Goal: Transaction & Acquisition: Purchase product/service

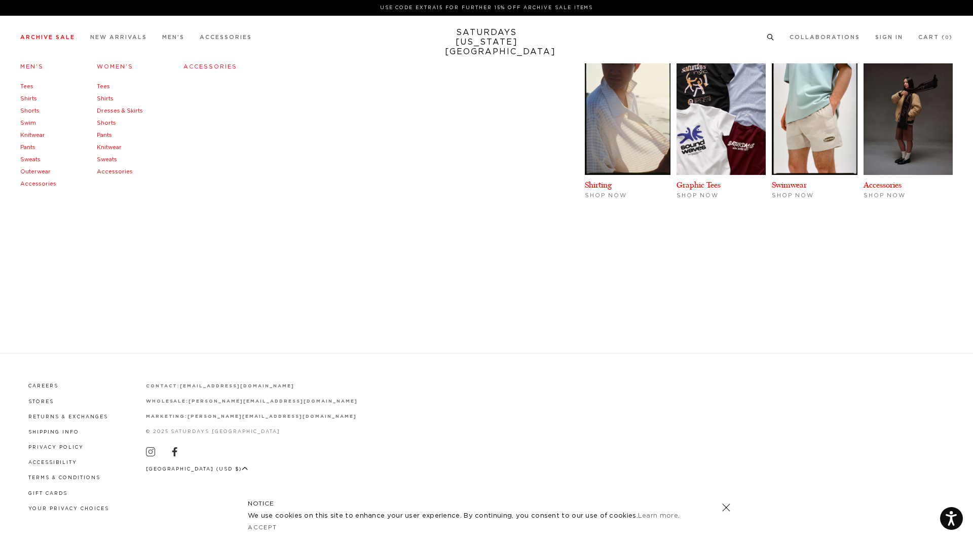
click at [58, 40] on link "Archive Sale" at bounding box center [47, 37] width 55 height 6
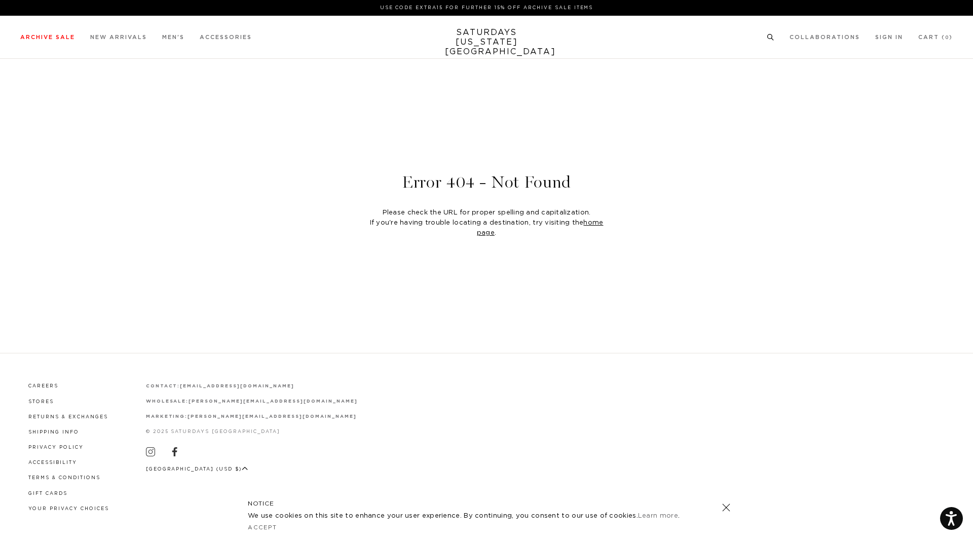
click at [34, 65] on link "Men's" at bounding box center [31, 67] width 23 height 6
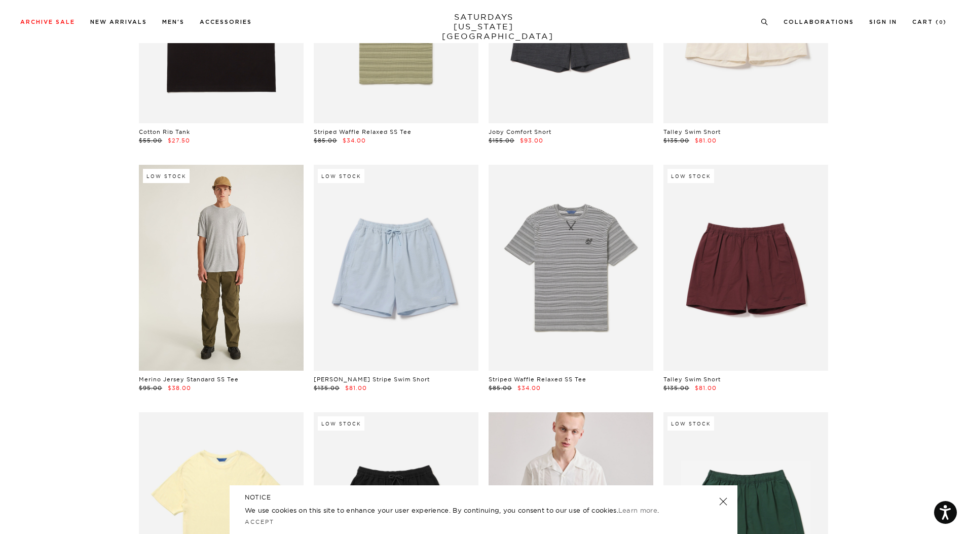
scroll to position [862, 0]
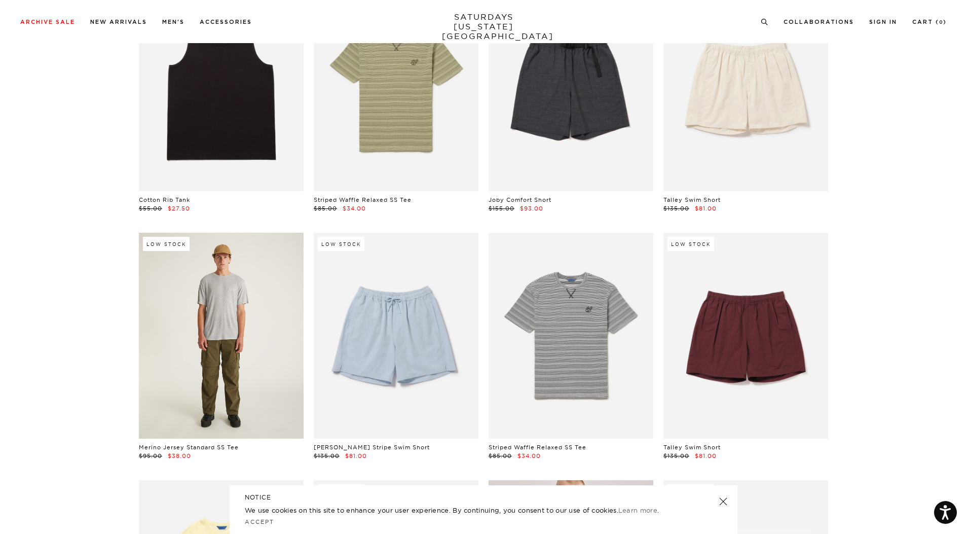
click at [226, 278] on link at bounding box center [221, 336] width 165 height 206
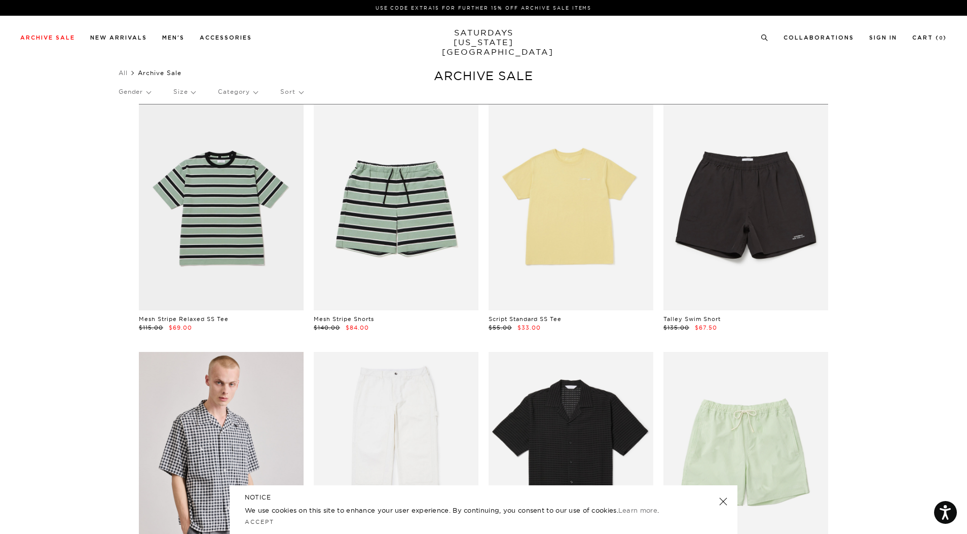
click at [191, 92] on p "Size" at bounding box center [184, 91] width 22 height 23
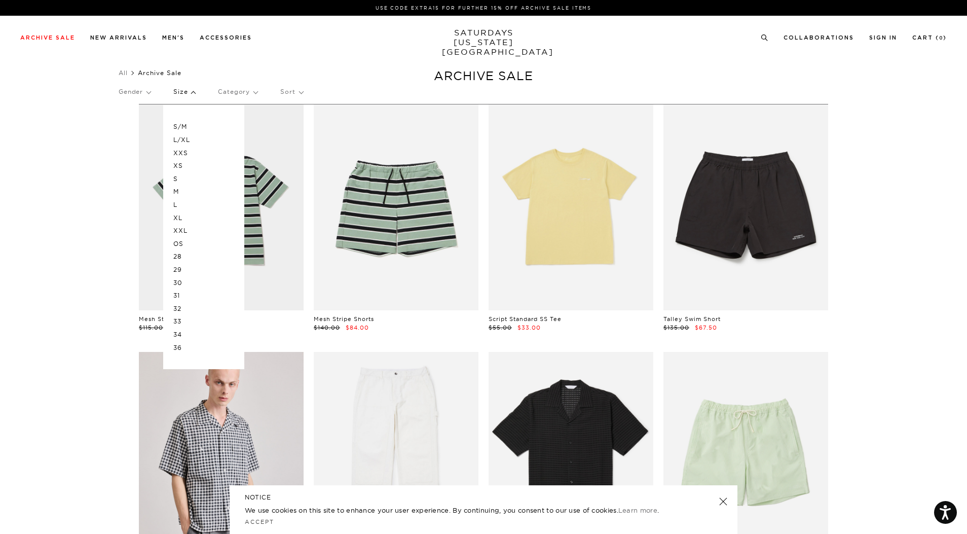
click at [179, 204] on p "L" at bounding box center [203, 204] width 61 height 13
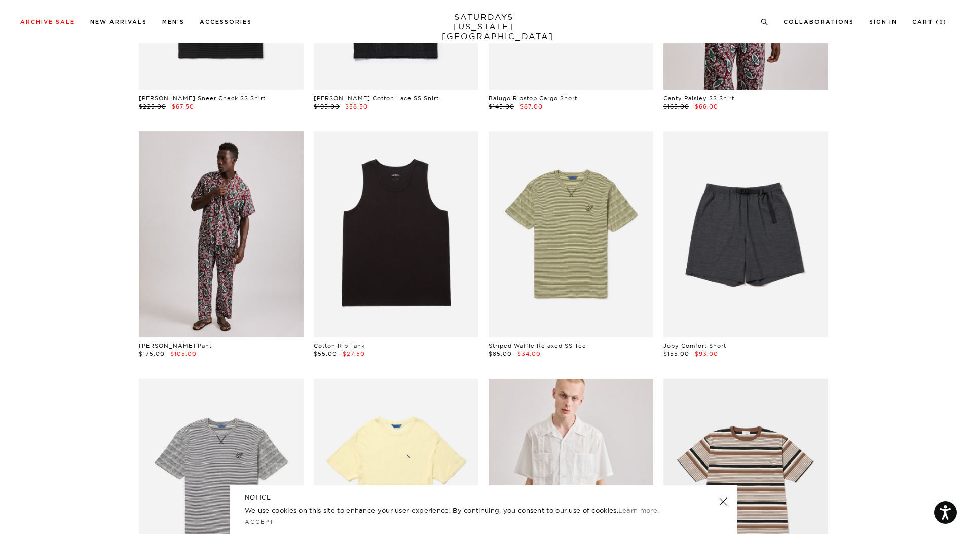
scroll to position [608, 0]
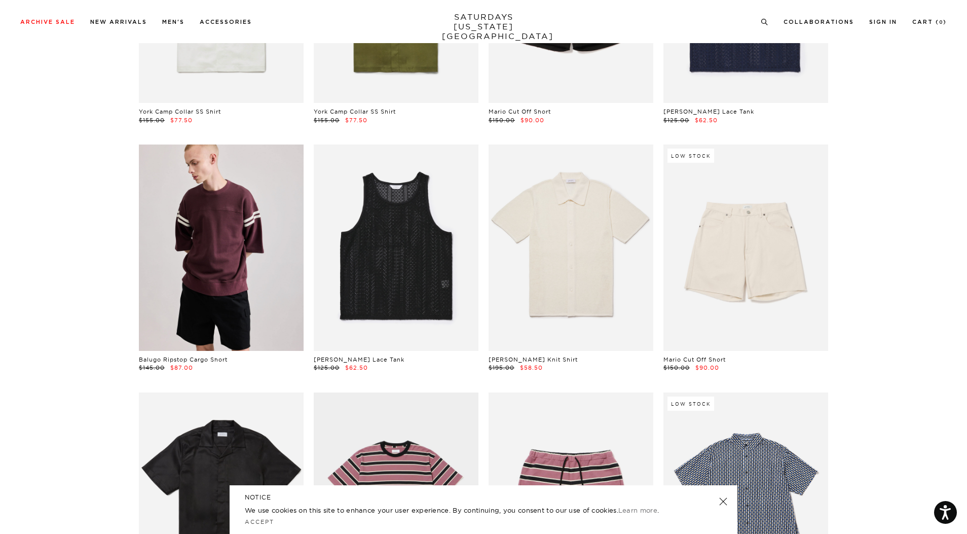
scroll to position [2433, 0]
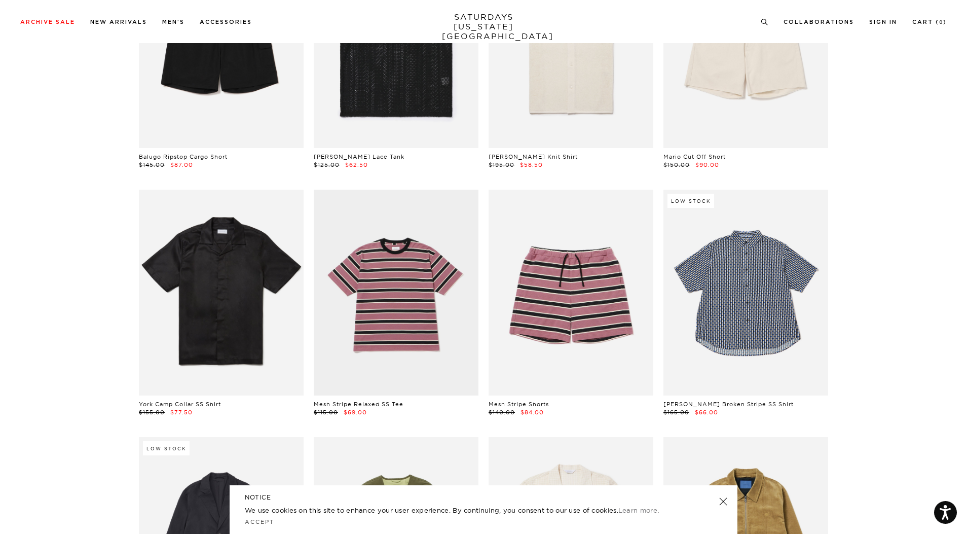
click at [727, 504] on link at bounding box center [723, 501] width 14 height 14
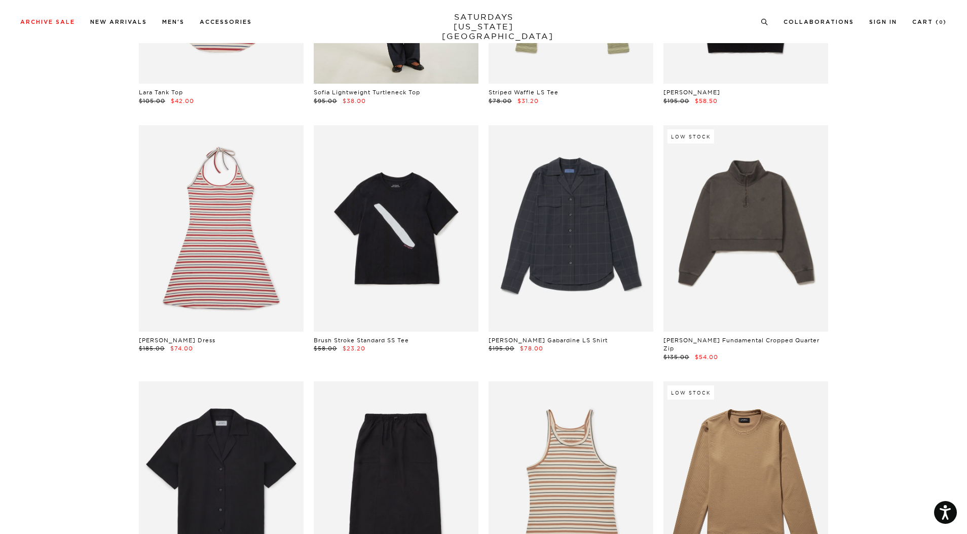
scroll to position [7655, 0]
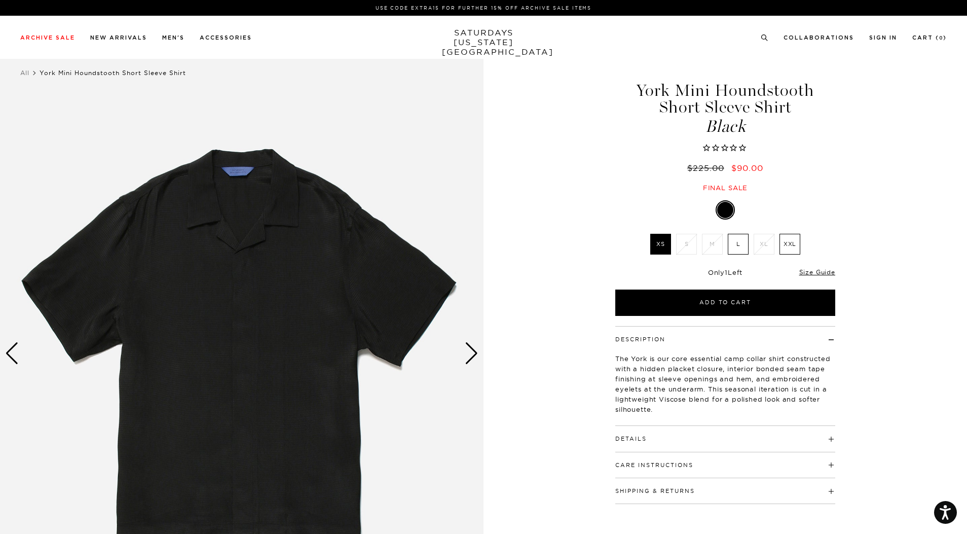
click at [734, 243] on label "L" at bounding box center [738, 244] width 21 height 21
click at [0, 0] on input "L" at bounding box center [0, 0] width 0 height 0
click at [471, 354] on div "Next slide" at bounding box center [472, 353] width 14 height 22
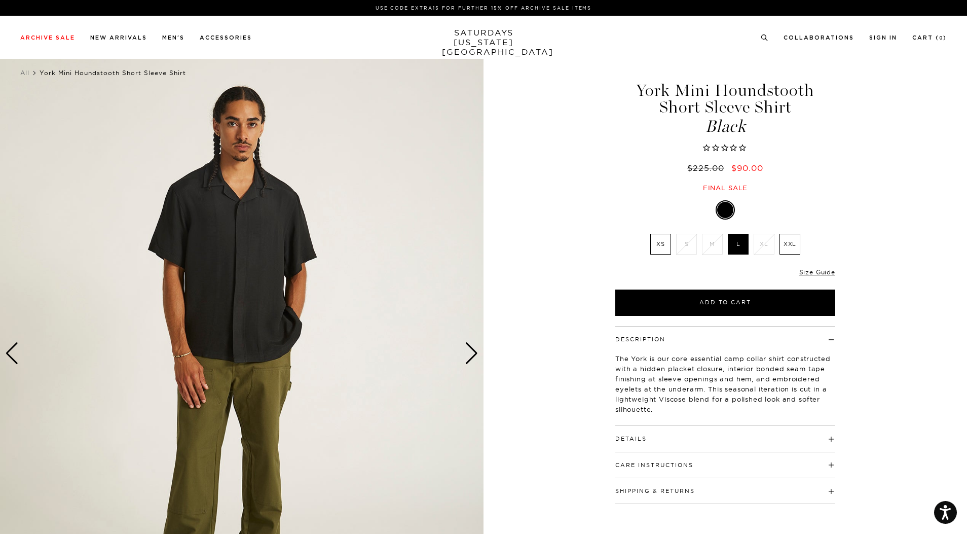
click at [471, 354] on div "Next slide" at bounding box center [472, 353] width 14 height 22
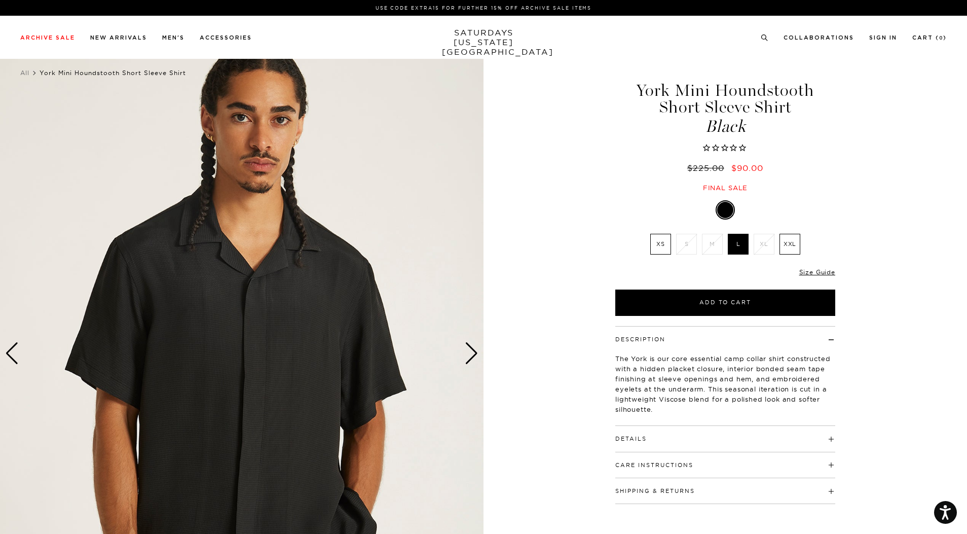
click at [471, 354] on div "Next slide" at bounding box center [472, 353] width 14 height 22
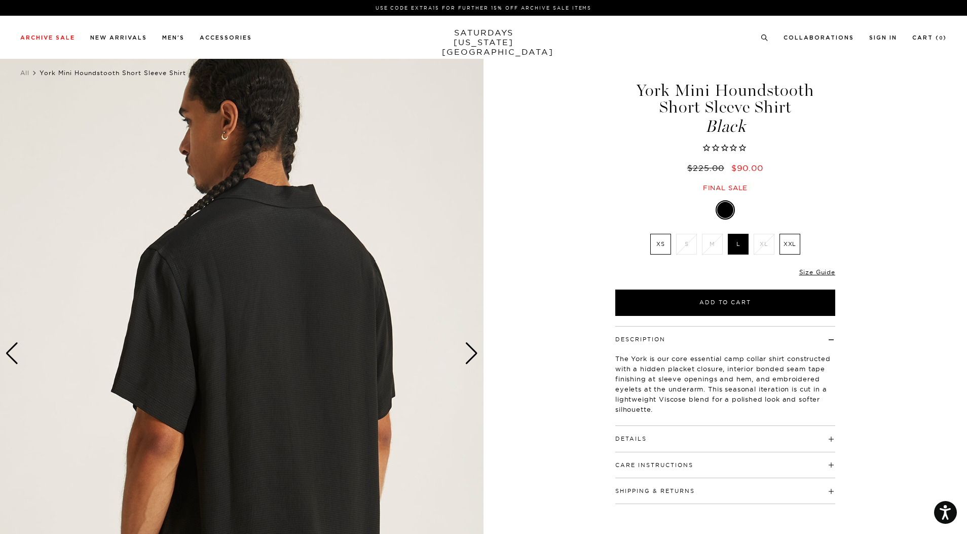
click at [471, 354] on div "Next slide" at bounding box center [472, 353] width 14 height 22
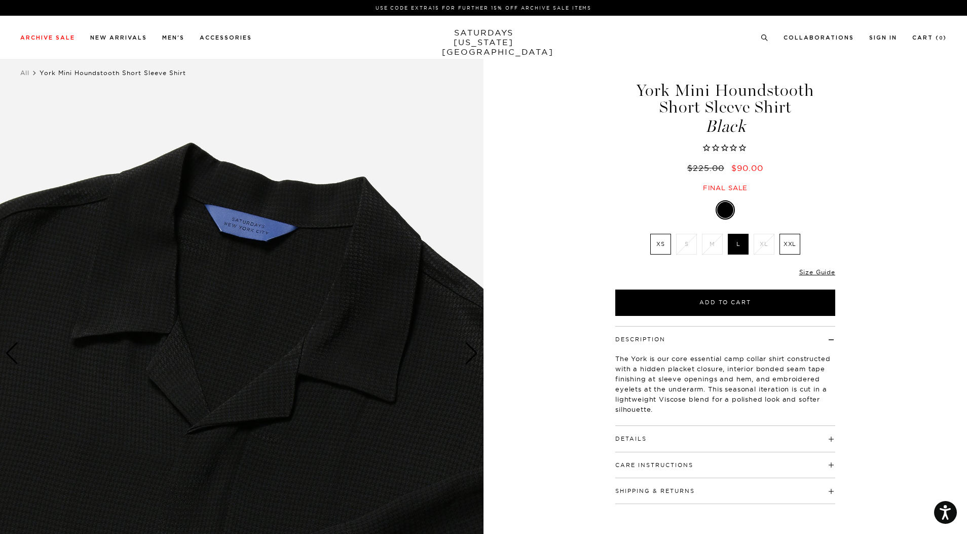
click at [471, 353] on div "Next slide" at bounding box center [472, 353] width 14 height 22
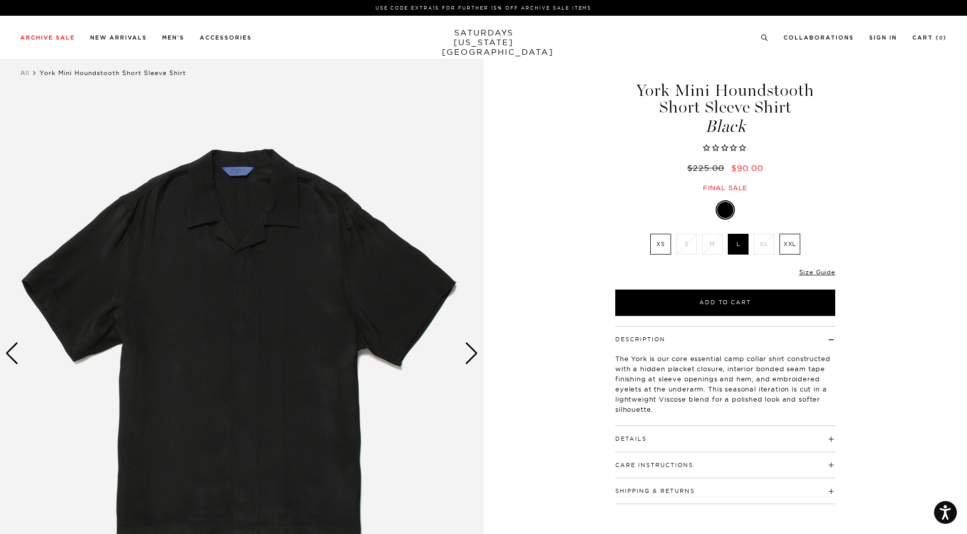
click at [471, 352] on div "Next slide" at bounding box center [472, 353] width 14 height 22
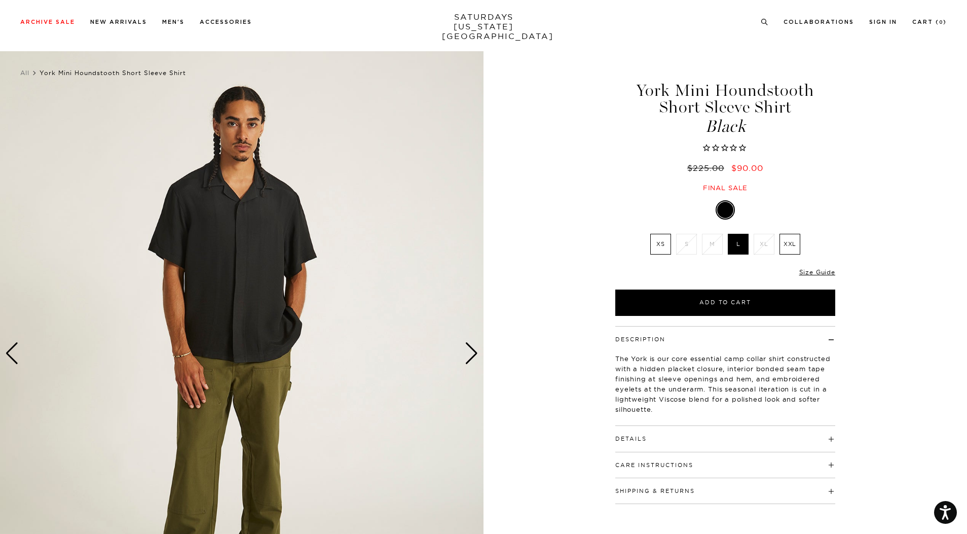
scroll to position [203, 0]
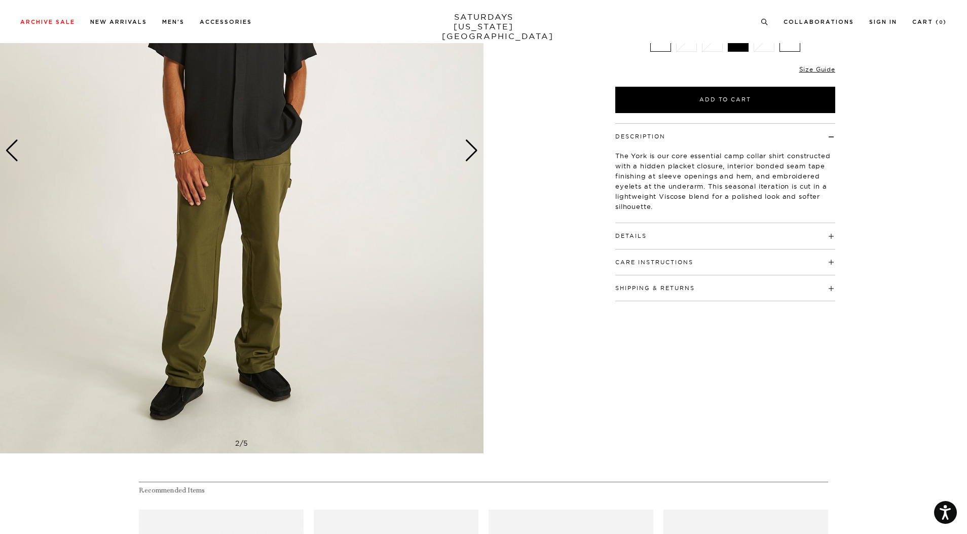
click at [654, 233] on h4 "Details" at bounding box center [725, 231] width 220 height 17
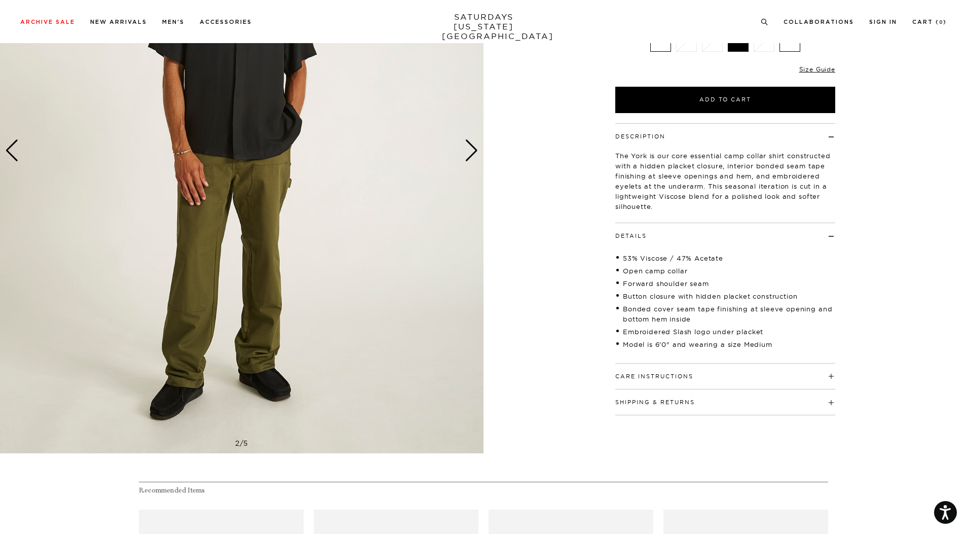
click at [654, 233] on h4 "Details" at bounding box center [725, 231] width 220 height 17
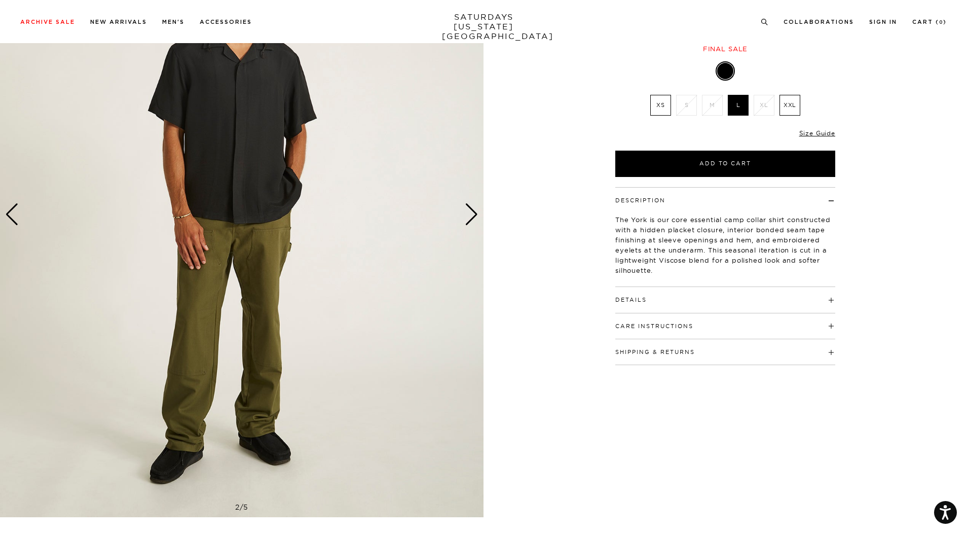
scroll to position [101, 0]
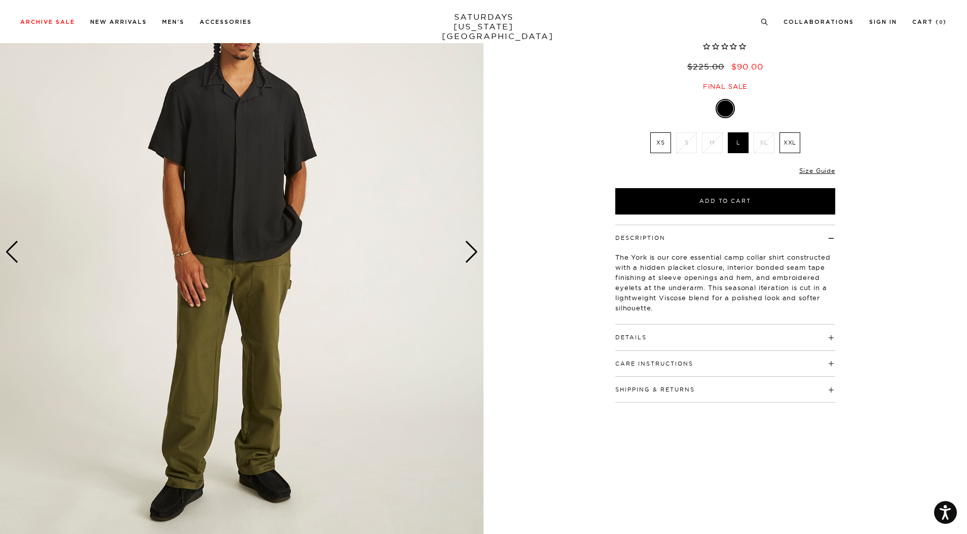
click at [474, 255] on div "Next slide" at bounding box center [472, 252] width 14 height 22
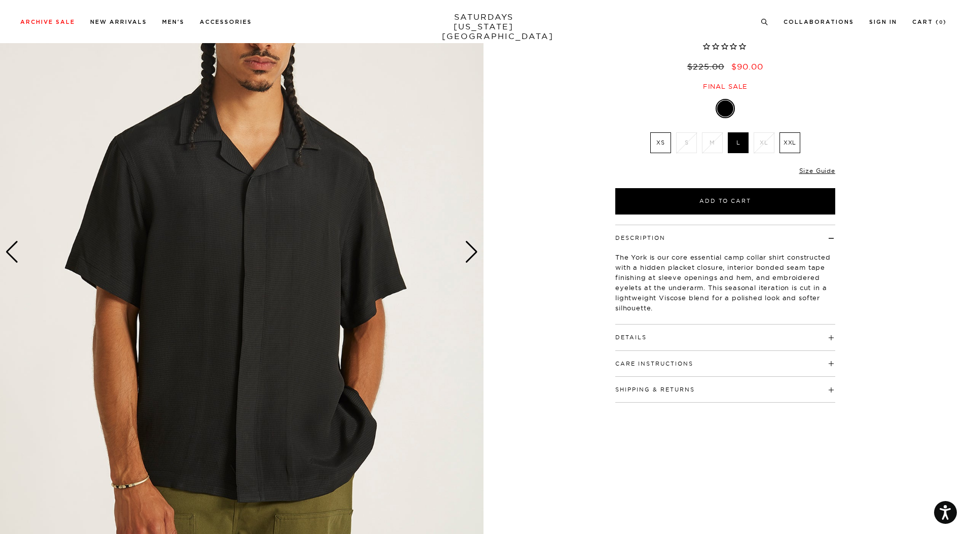
click at [477, 258] on div "Next slide" at bounding box center [472, 252] width 14 height 22
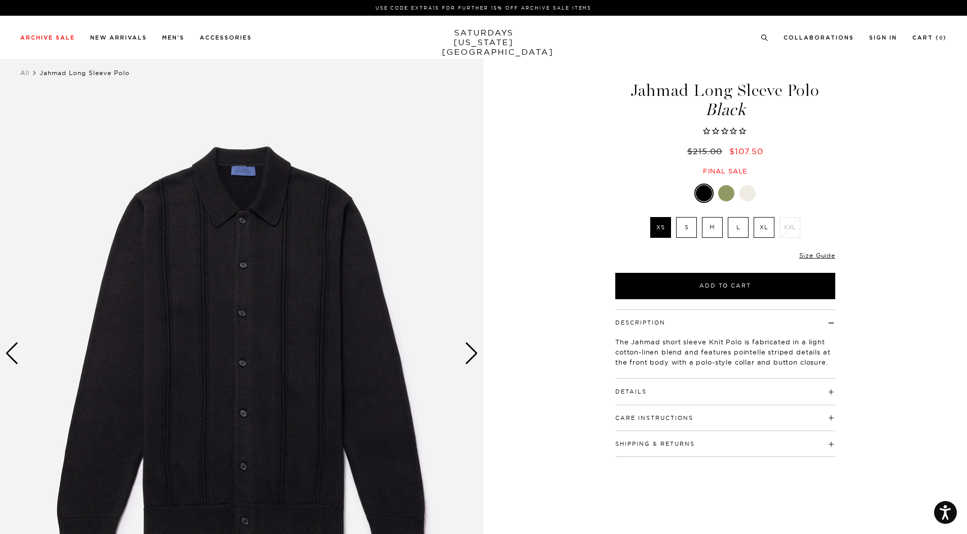
click at [467, 355] on div "Next slide" at bounding box center [472, 353] width 14 height 22
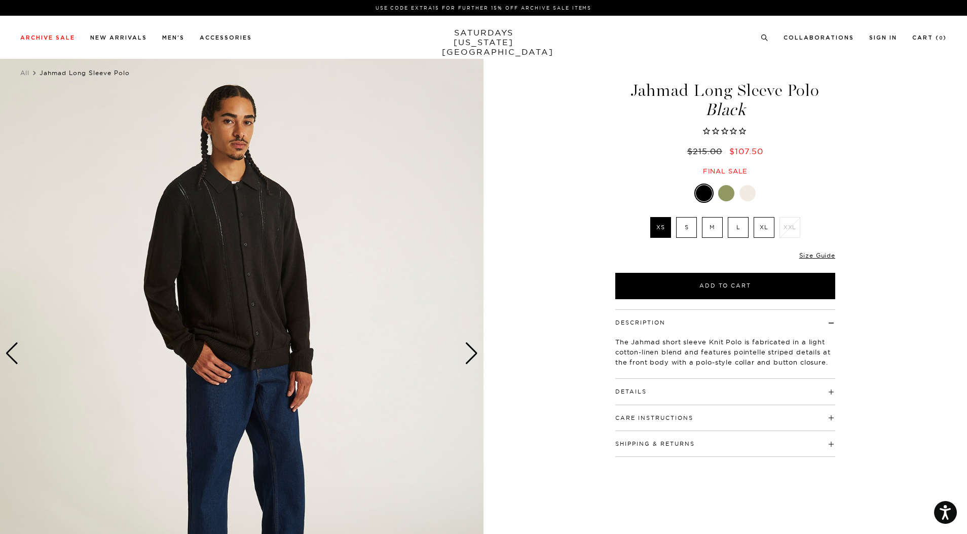
click at [466, 355] on div "Next slide" at bounding box center [472, 353] width 14 height 22
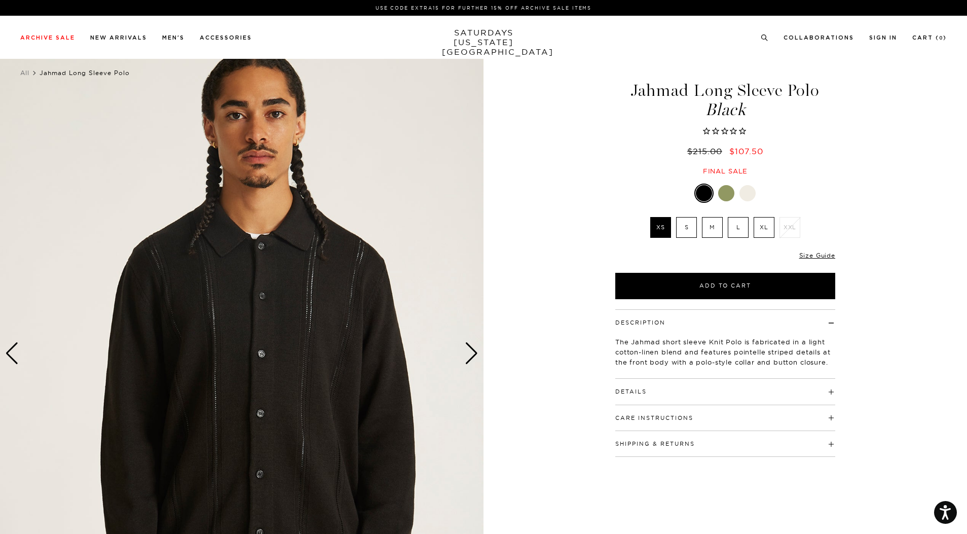
click at [466, 354] on div "Next slide" at bounding box center [472, 353] width 14 height 22
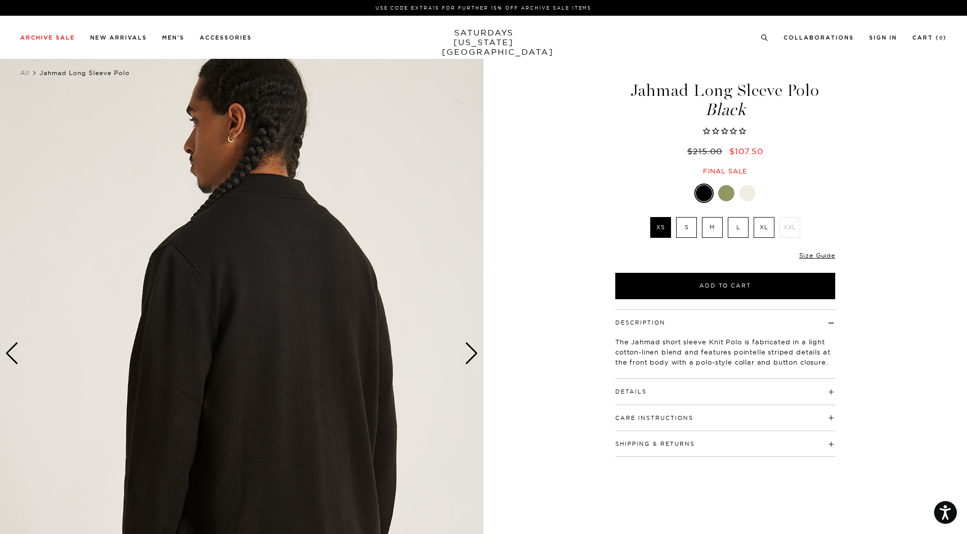
click at [466, 354] on div "Next slide" at bounding box center [472, 353] width 14 height 22
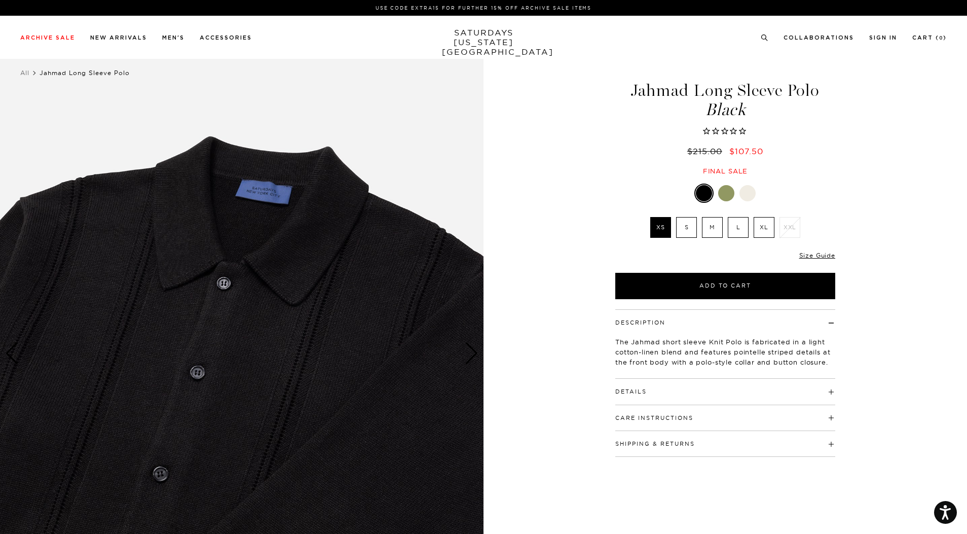
click at [466, 354] on div "Next slide" at bounding box center [472, 353] width 14 height 22
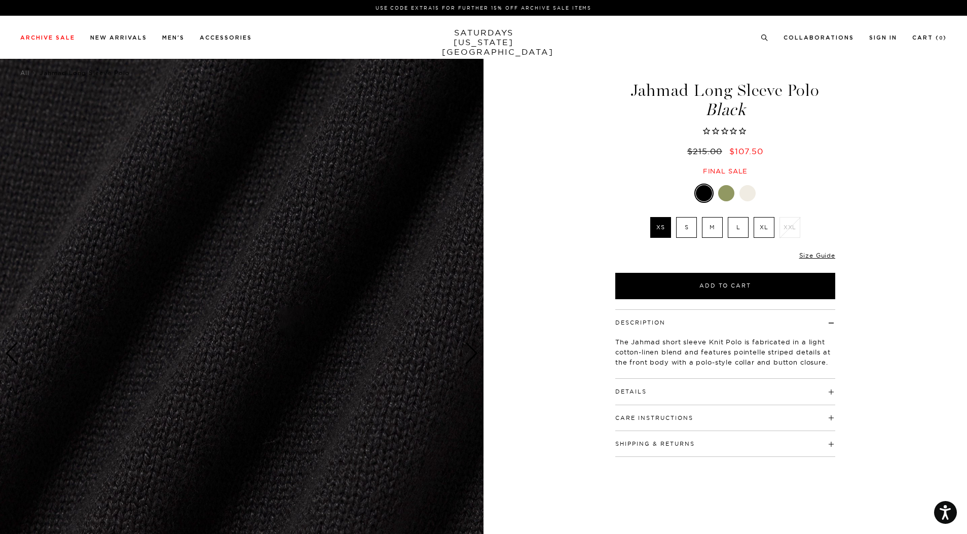
click at [466, 354] on div "Next slide" at bounding box center [472, 353] width 14 height 22
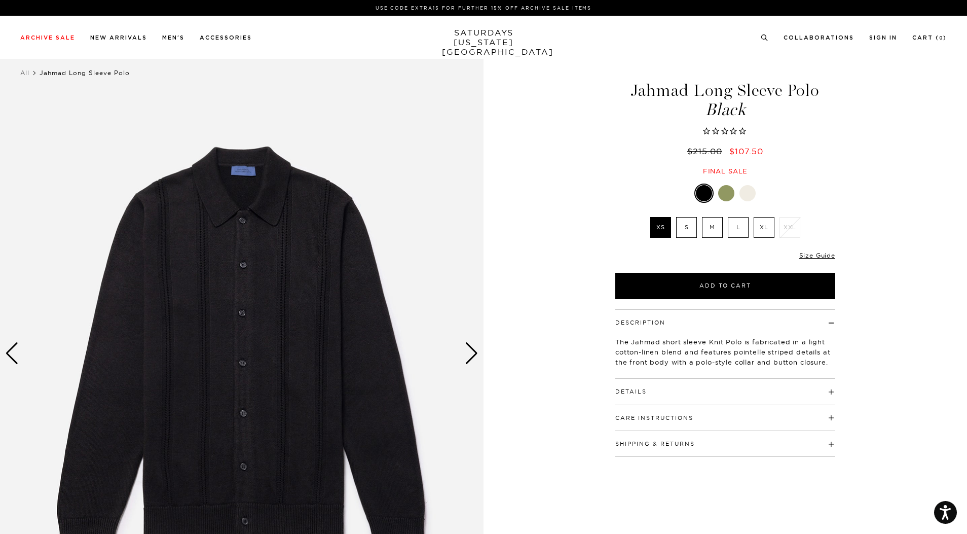
click at [466, 354] on div "Next slide" at bounding box center [472, 353] width 14 height 22
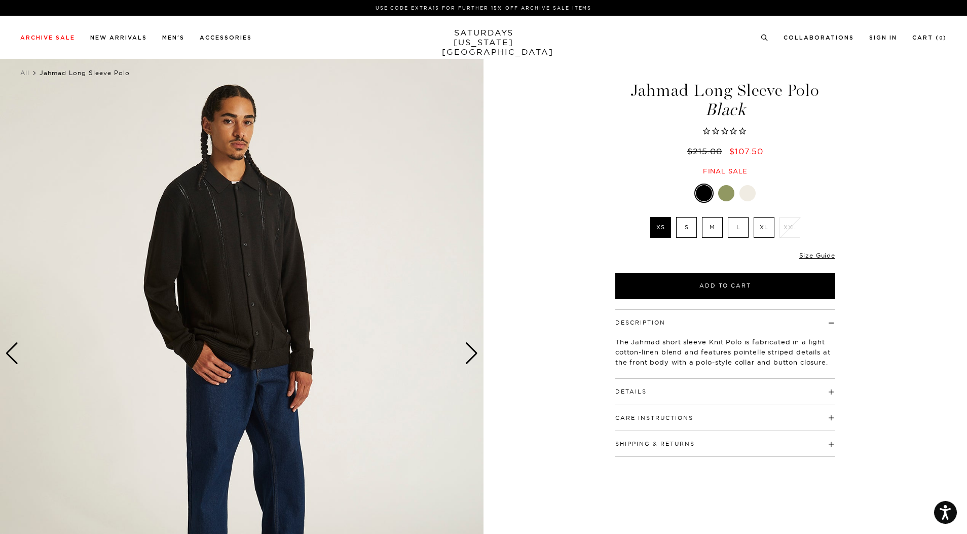
click at [730, 199] on div at bounding box center [726, 193] width 16 height 16
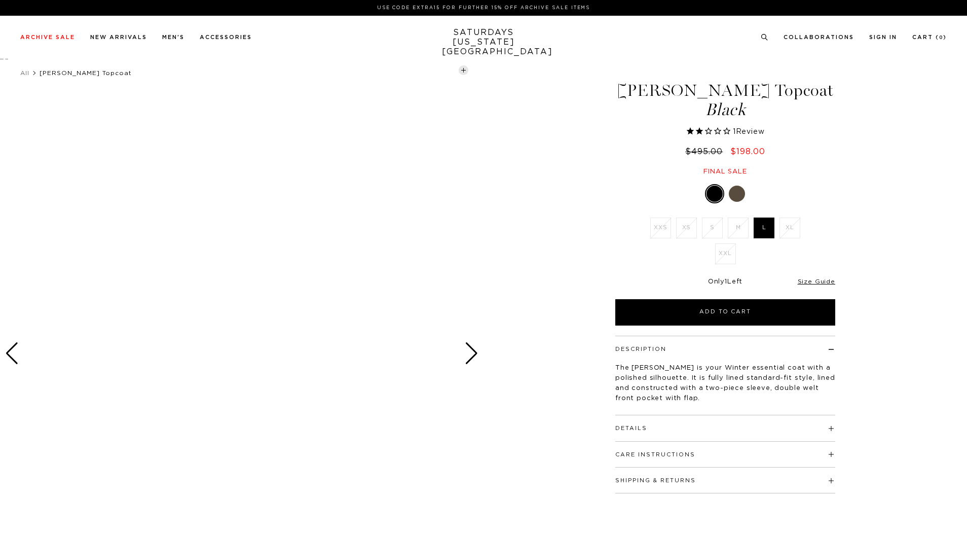
select select "recent"
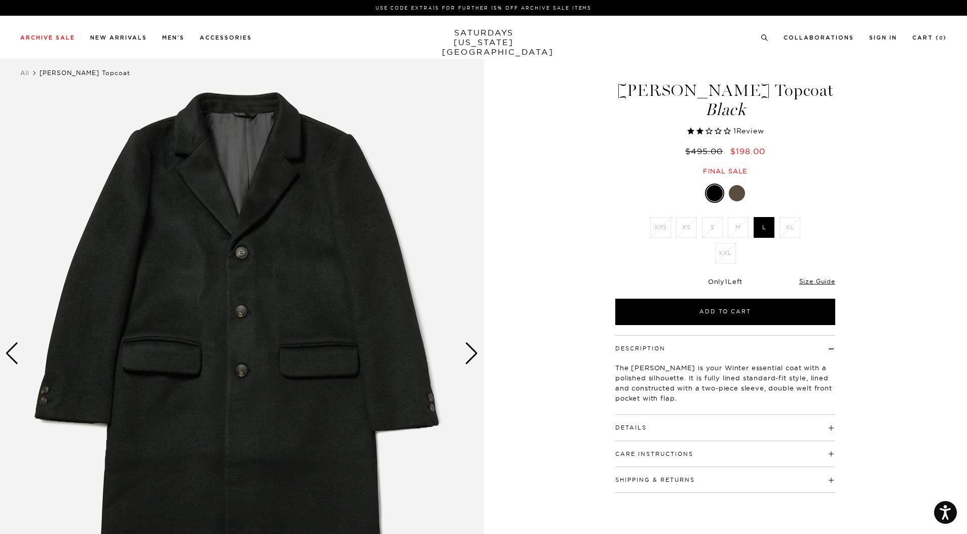
click at [467, 356] on div "Next slide" at bounding box center [472, 353] width 14 height 22
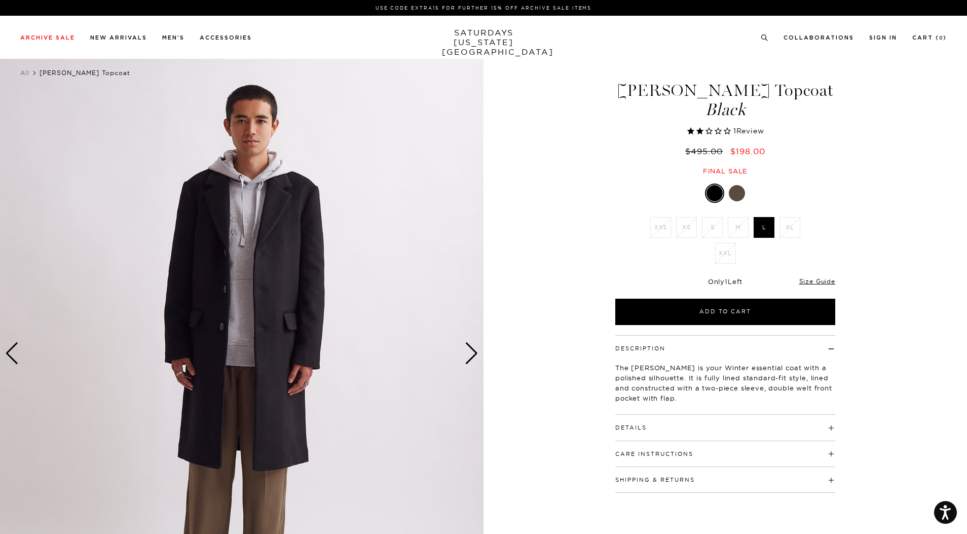
click at [467, 356] on div "Next slide" at bounding box center [472, 353] width 14 height 22
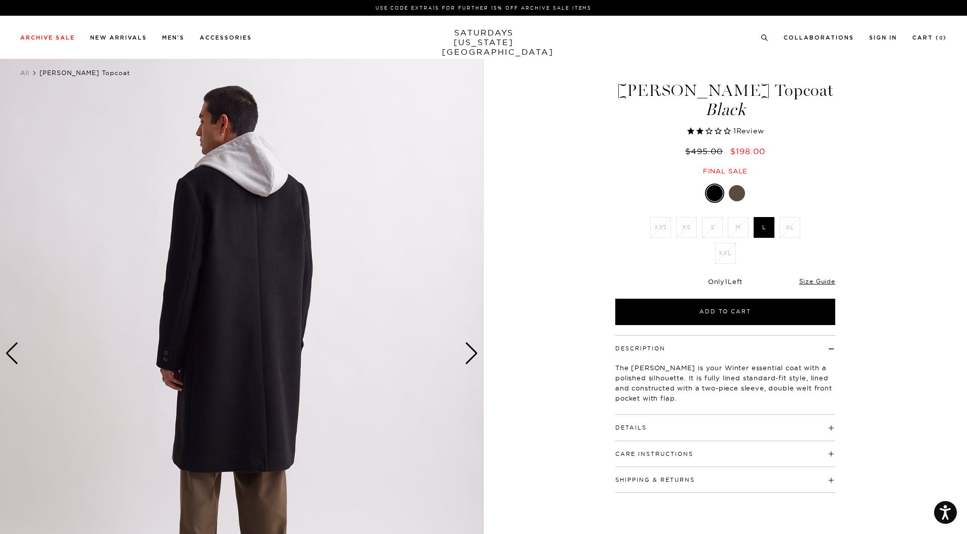
click at [454, 353] on img at bounding box center [241, 353] width 484 height 605
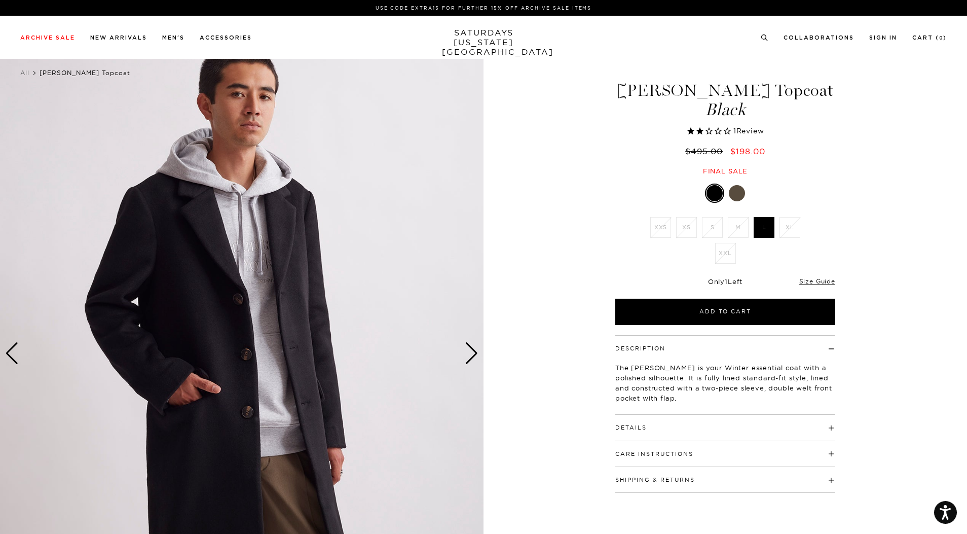
click at [454, 353] on img at bounding box center [242, 353] width 484 height 605
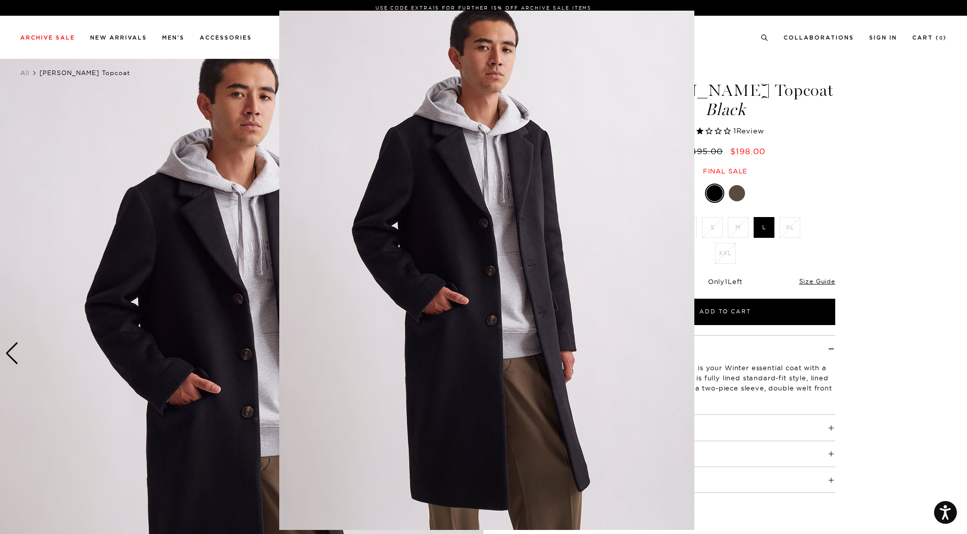
click at [789, 113] on figure at bounding box center [483, 267] width 967 height 534
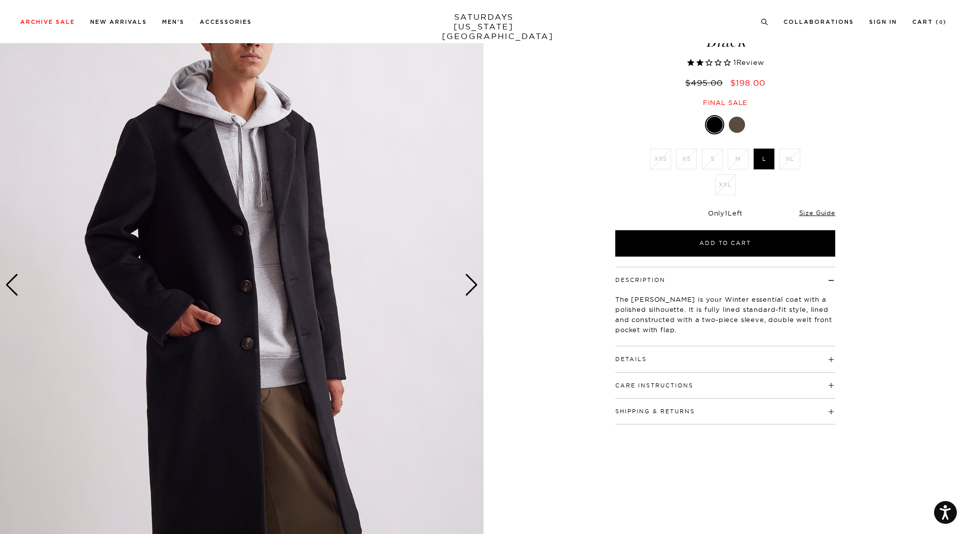
scroll to position [152, 0]
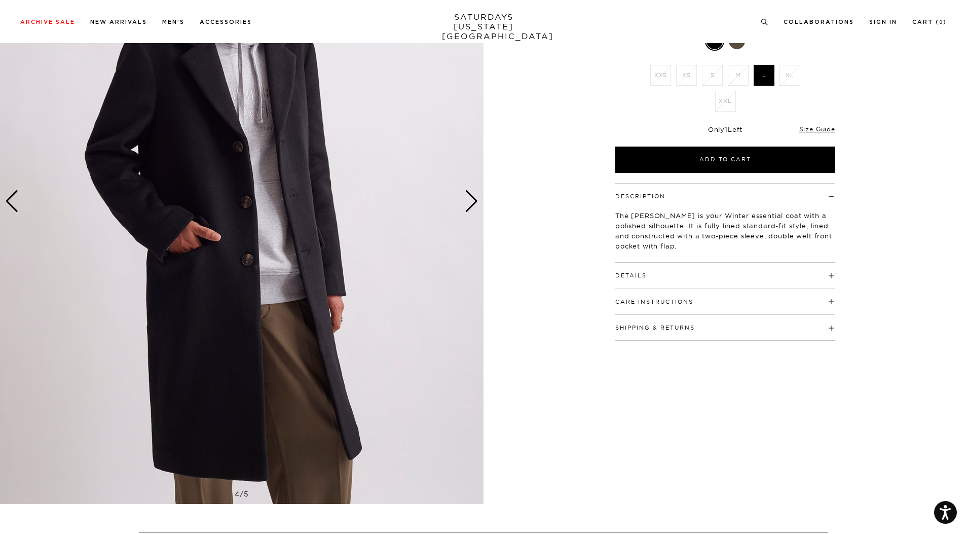
click at [670, 274] on h4 "Details" at bounding box center [725, 271] width 220 height 17
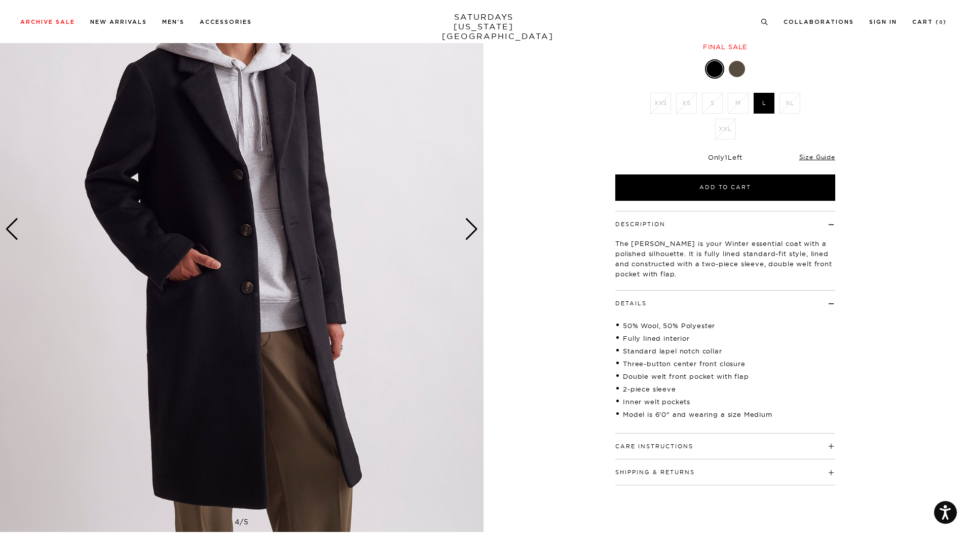
scroll to position [101, 0]
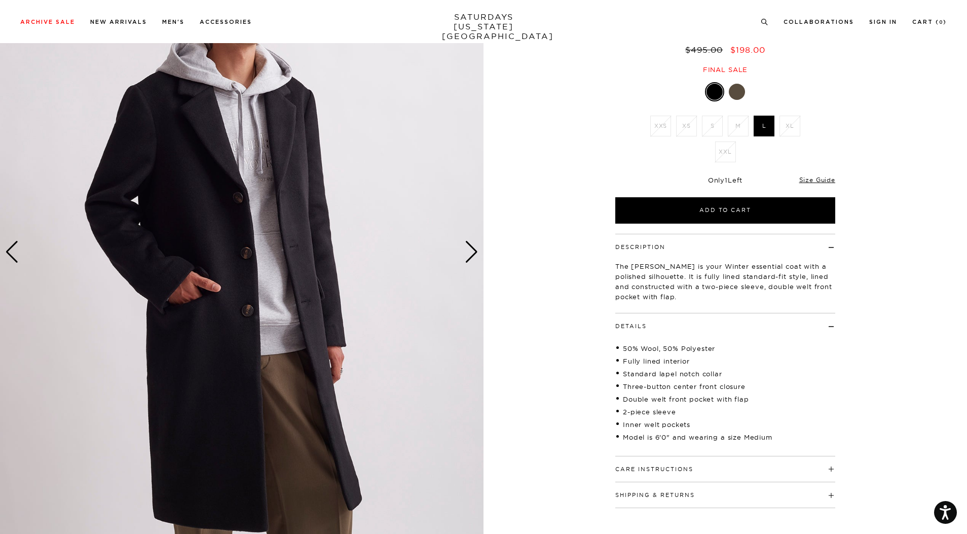
click at [476, 254] on div "Next slide" at bounding box center [472, 252] width 14 height 22
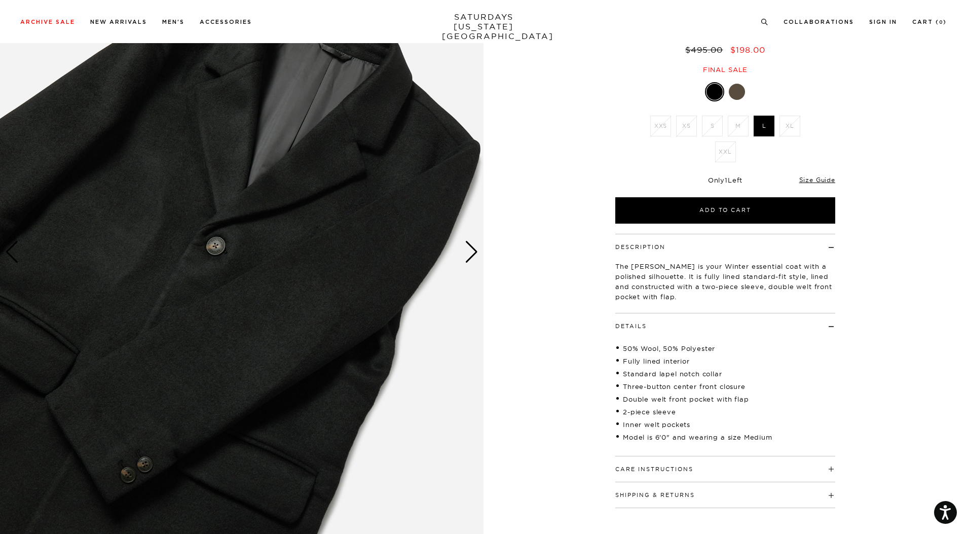
click at [476, 254] on div "Next slide" at bounding box center [472, 252] width 14 height 22
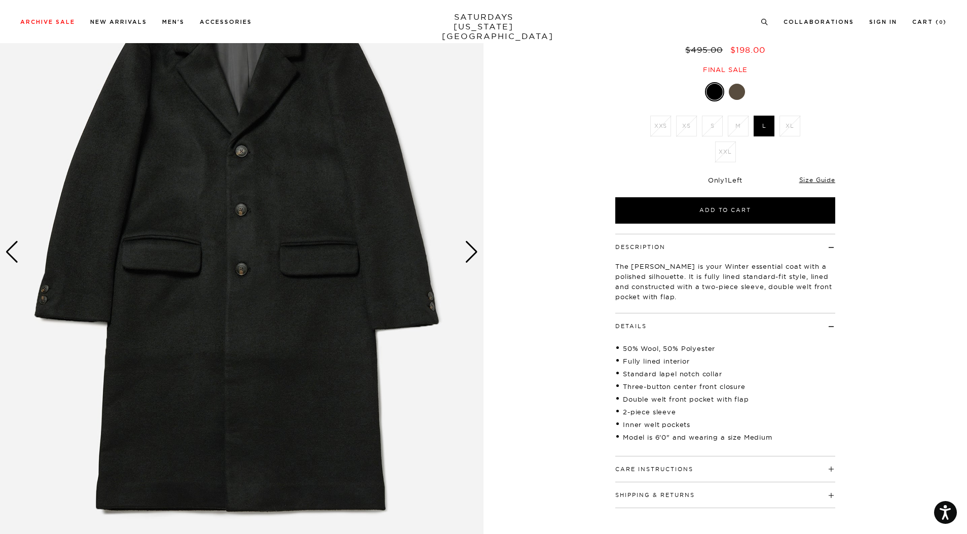
click at [476, 254] on div "Next slide" at bounding box center [472, 252] width 14 height 22
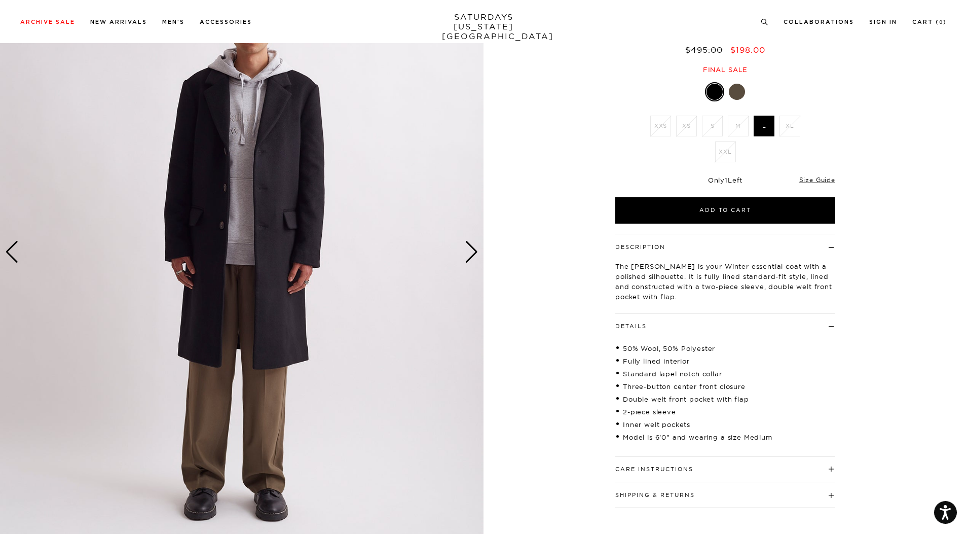
click at [476, 254] on div "Next slide" at bounding box center [472, 252] width 14 height 22
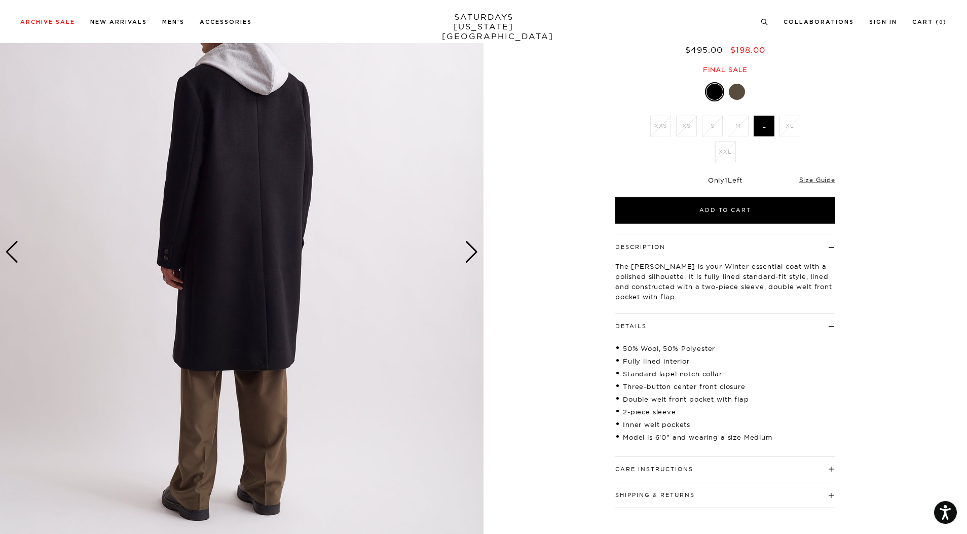
click at [475, 253] on div "Next slide" at bounding box center [472, 252] width 14 height 22
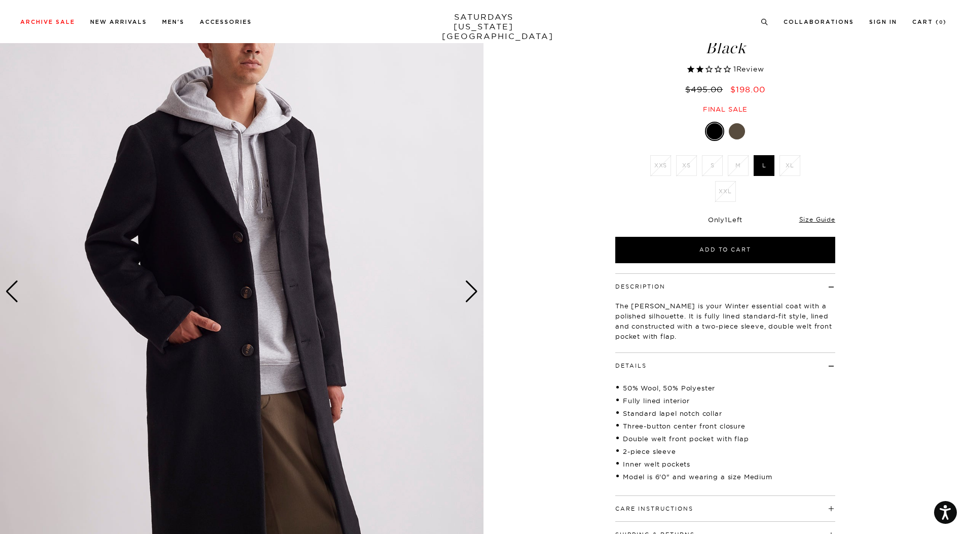
scroll to position [51, 0]
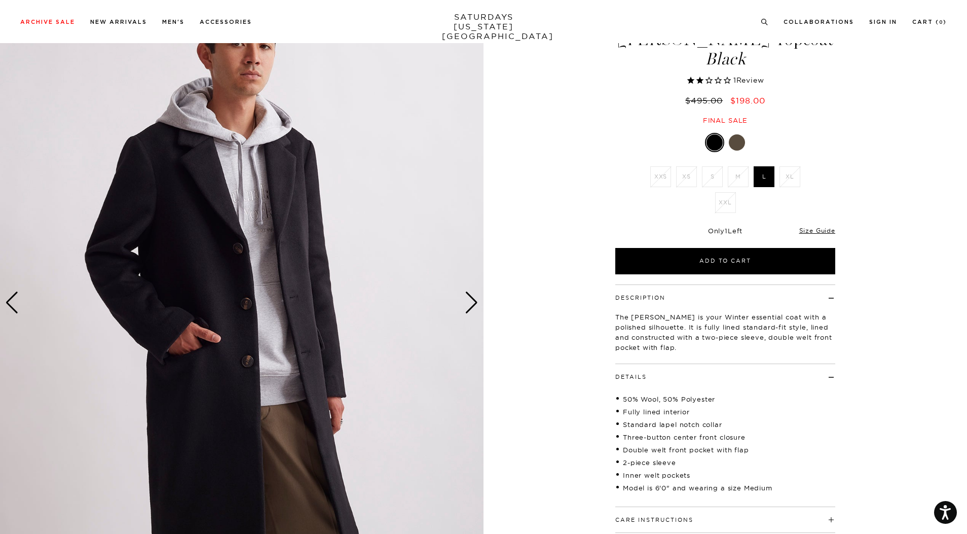
click at [740, 77] on span "Review" at bounding box center [751, 80] width 28 height 9
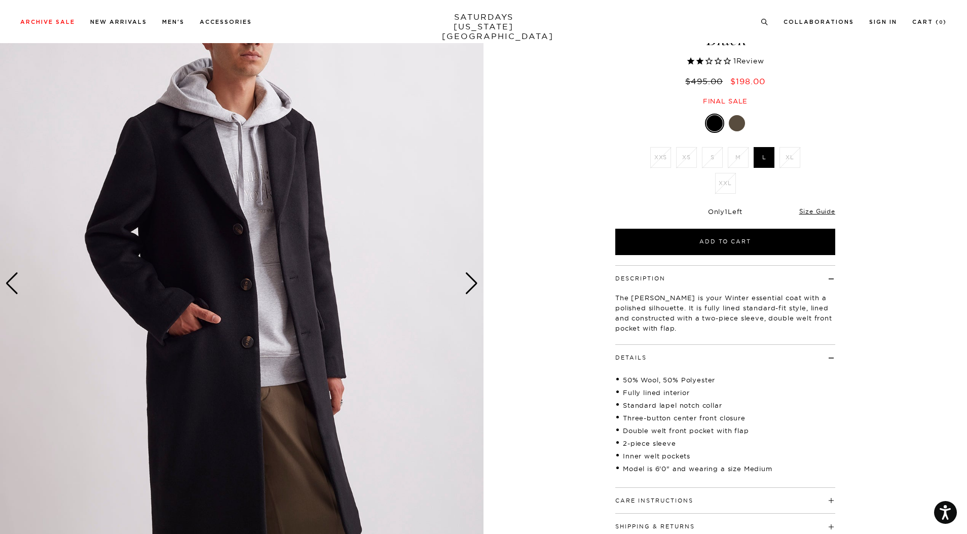
scroll to position [55, 0]
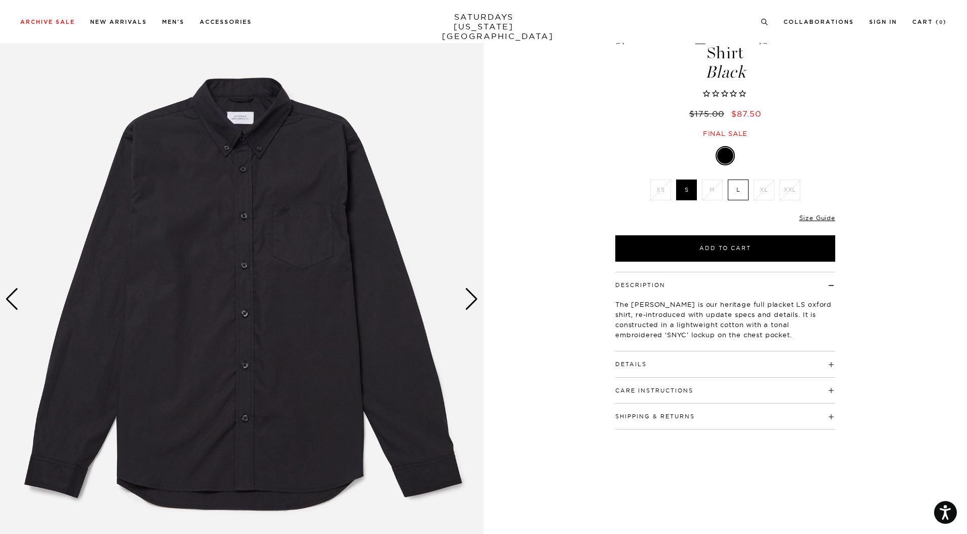
scroll to position [101, 0]
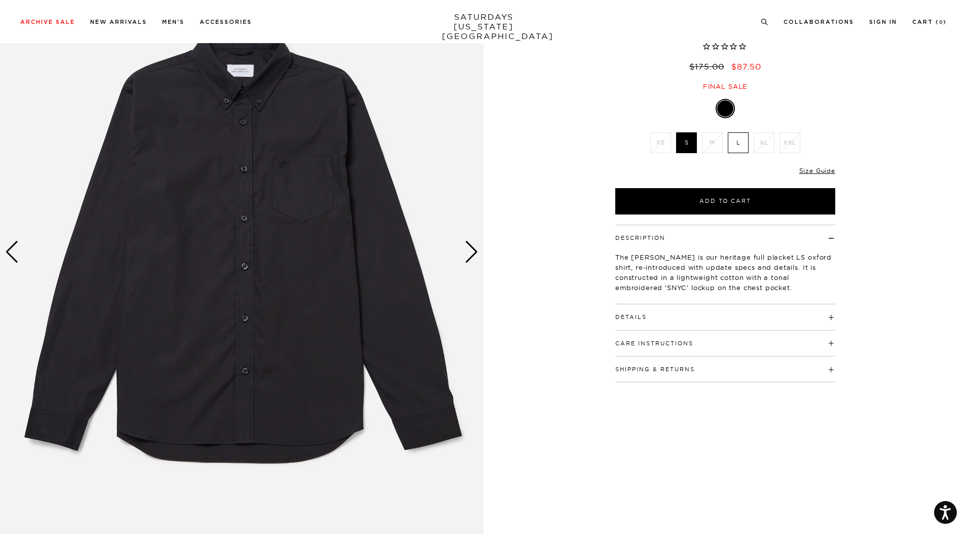
click at [468, 243] on div "Next slide" at bounding box center [472, 252] width 14 height 22
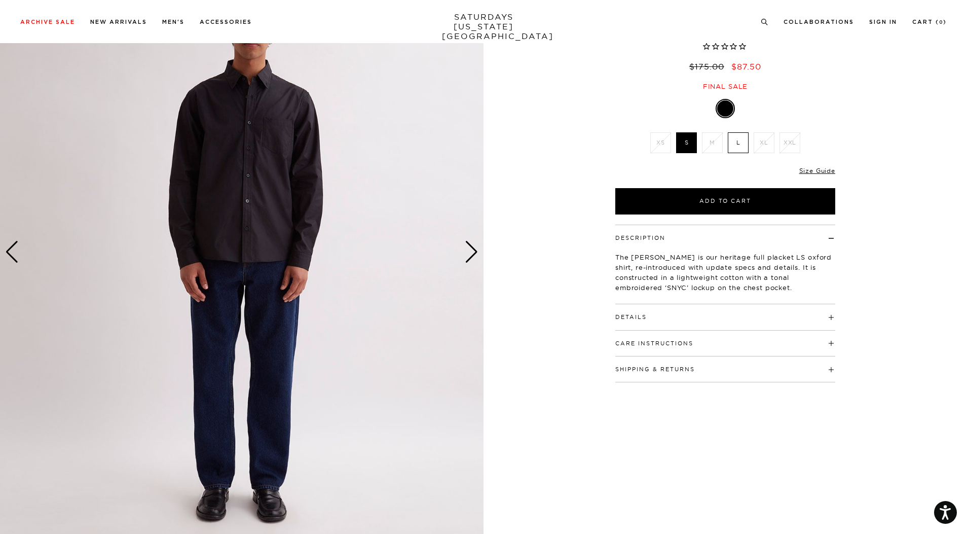
click at [467, 242] on div "Next slide" at bounding box center [472, 252] width 14 height 22
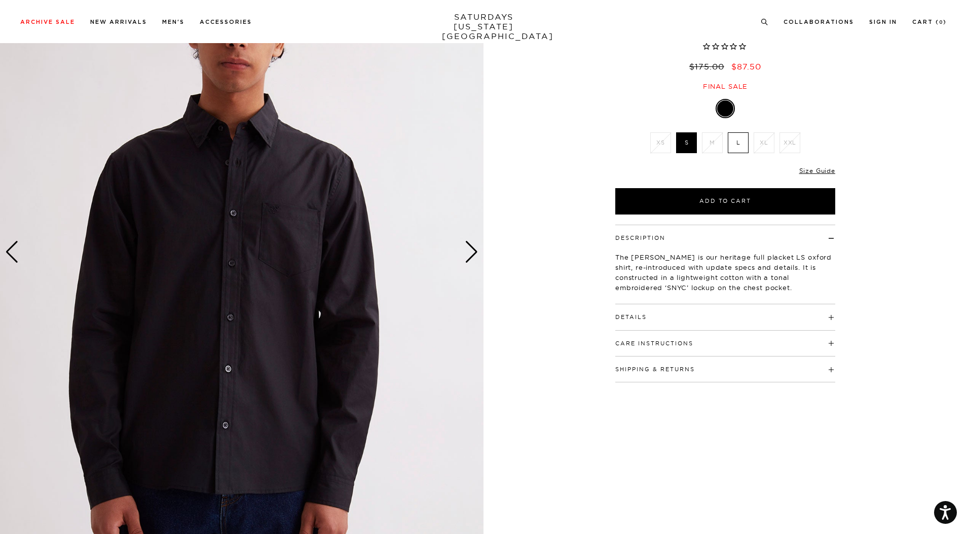
click at [466, 242] on div "Next slide" at bounding box center [472, 252] width 14 height 22
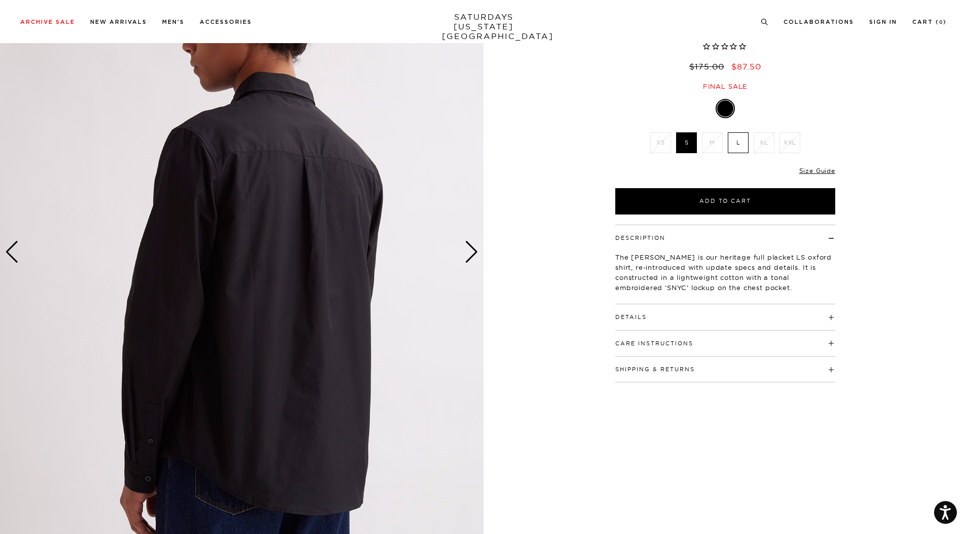
click at [466, 241] on div "Next slide" at bounding box center [472, 252] width 14 height 22
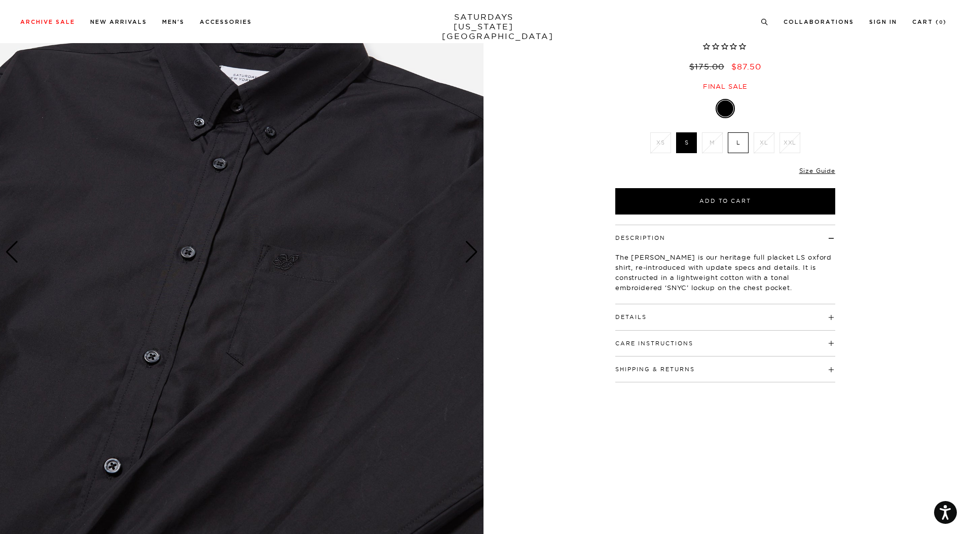
click at [465, 241] on div "Next slide" at bounding box center [472, 252] width 14 height 22
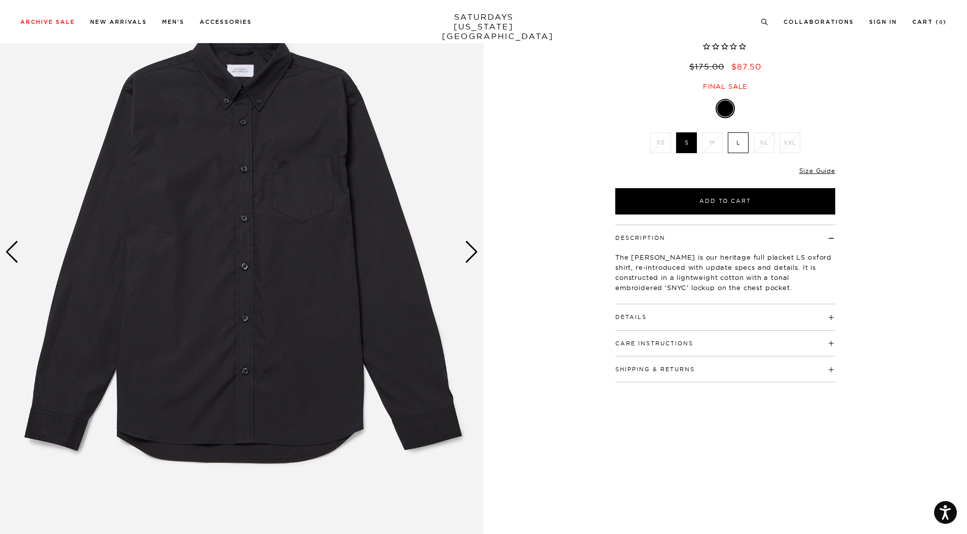
click at [655, 304] on h4 "Details" at bounding box center [725, 312] width 220 height 17
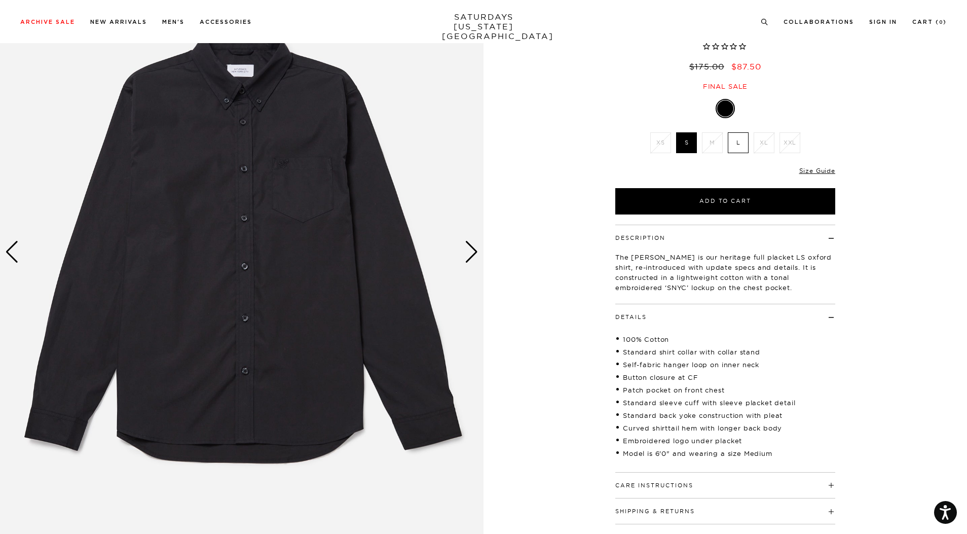
click at [742, 132] on label "L" at bounding box center [738, 142] width 21 height 21
click at [0, 0] on input "L" at bounding box center [0, 0] width 0 height 0
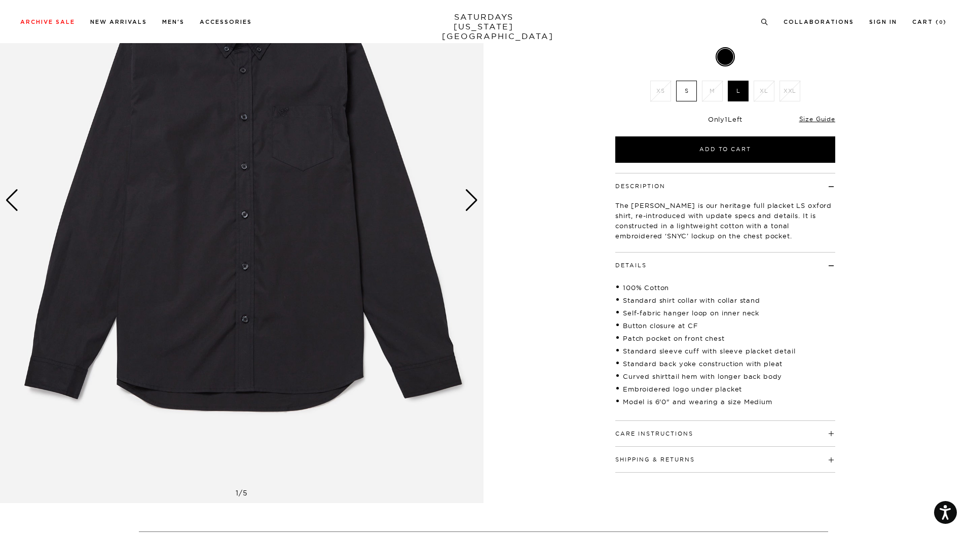
scroll to position [203, 0]
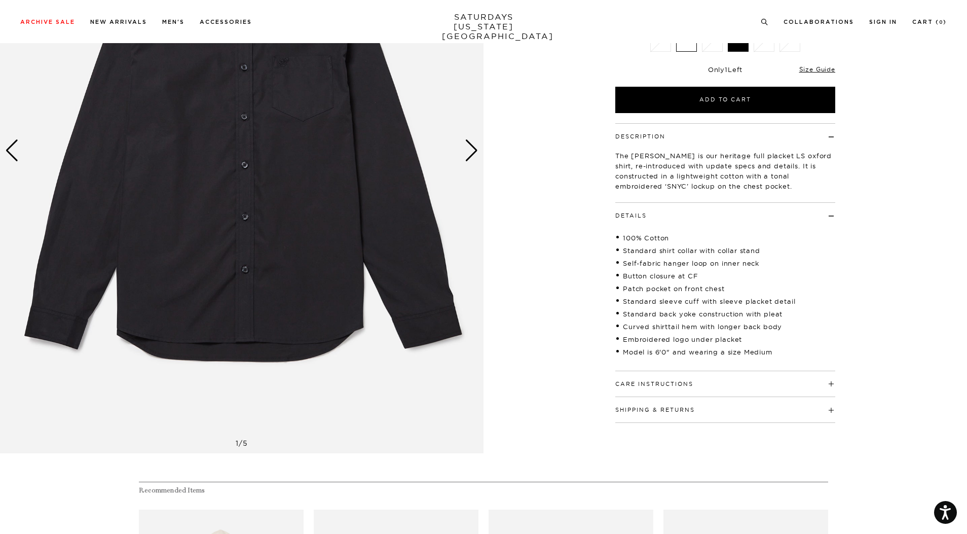
click at [668, 381] on button "Care Instructions" at bounding box center [654, 384] width 78 height 6
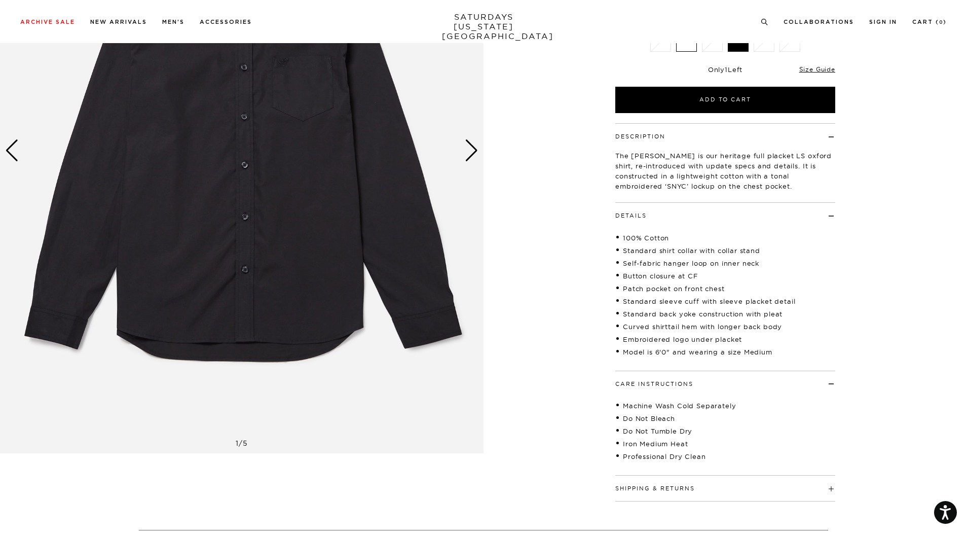
click at [662, 476] on h4 "Shipping & Returns" at bounding box center [725, 484] width 220 height 17
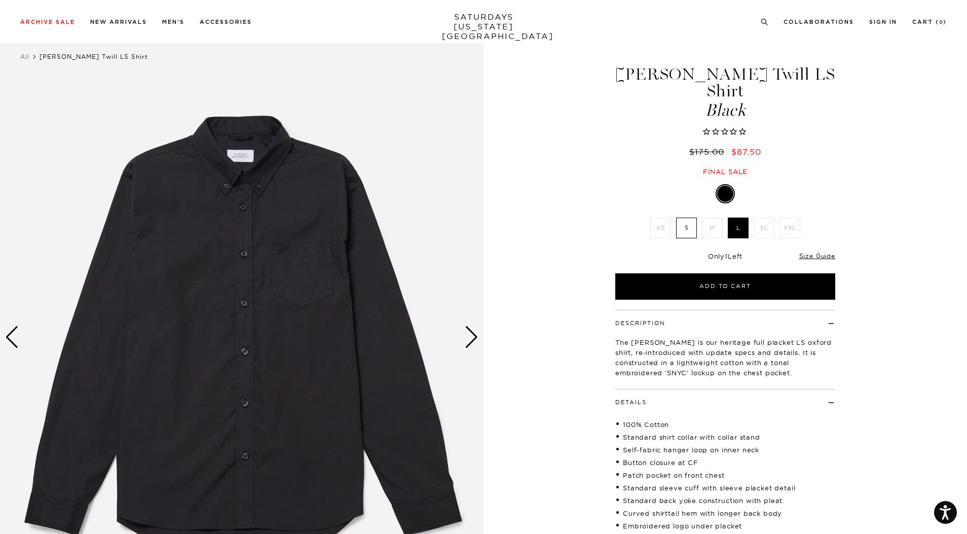
scroll to position [0, 0]
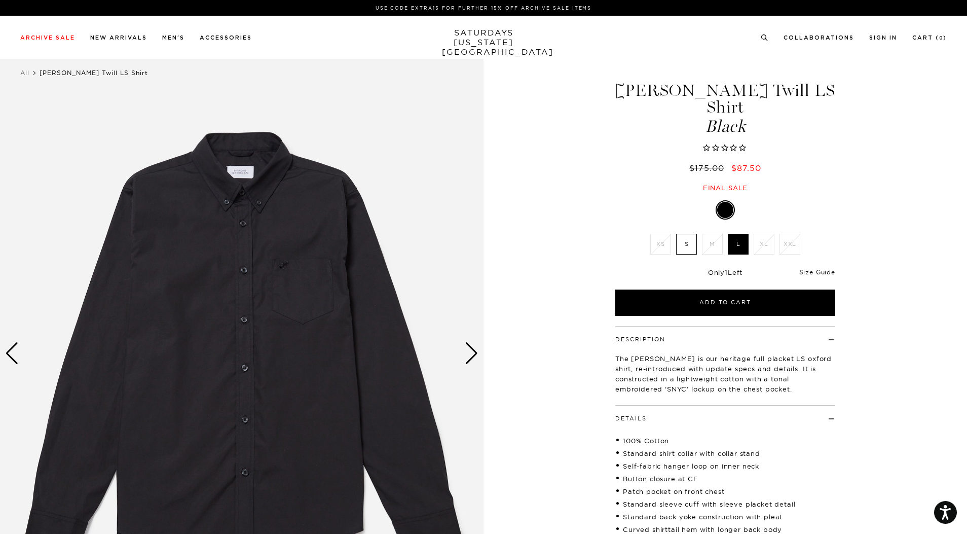
click at [821, 268] on link "Size Guide" at bounding box center [817, 272] width 36 height 8
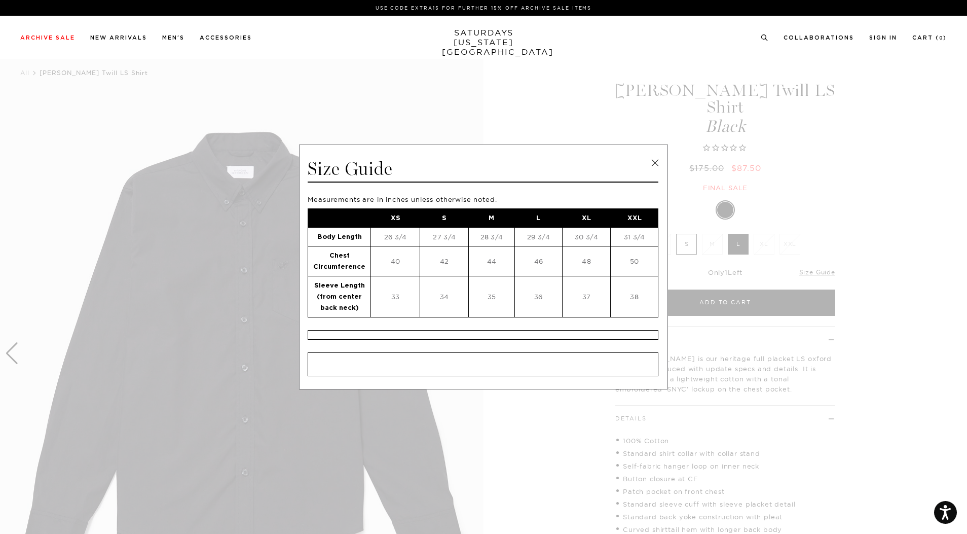
click at [658, 159] on link at bounding box center [654, 162] width 15 height 15
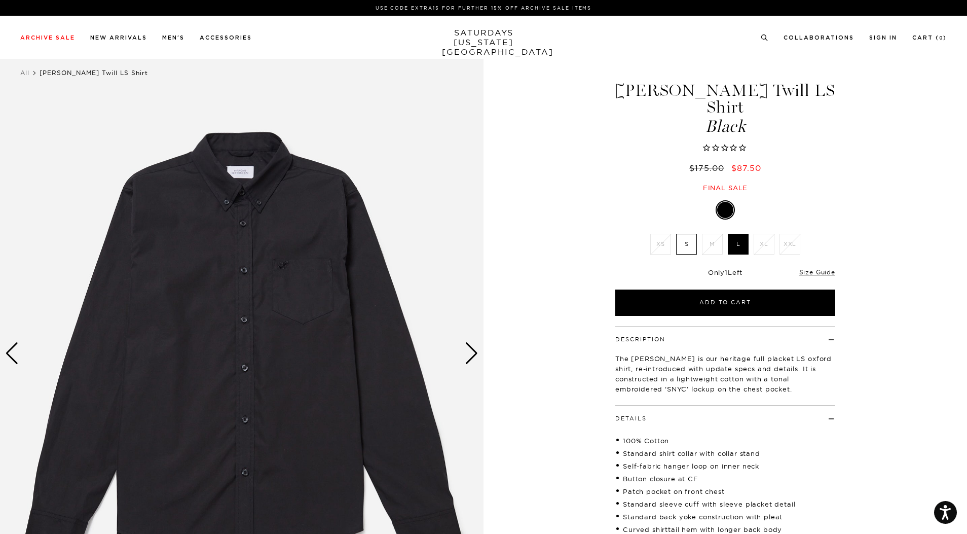
click at [466, 350] on div "Next slide" at bounding box center [472, 353] width 14 height 22
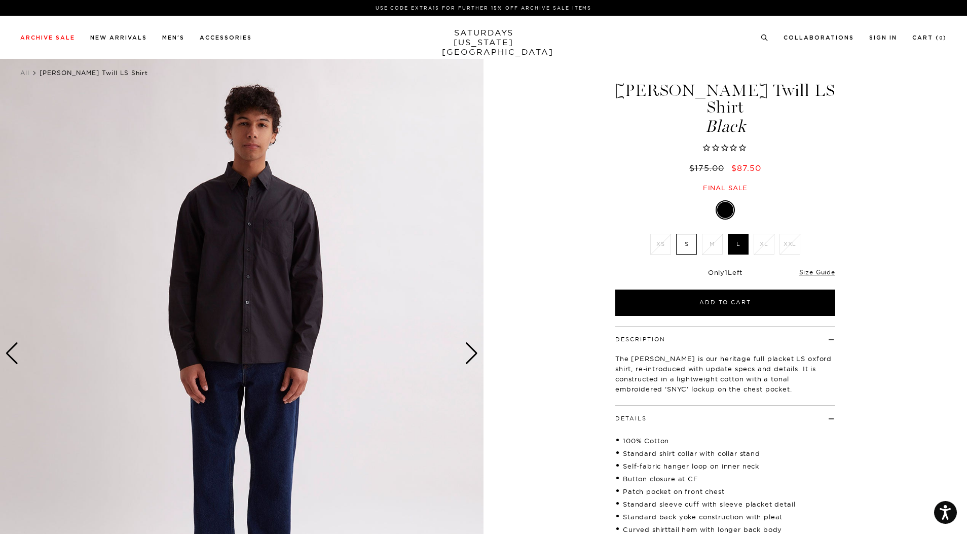
click div "Next slide"
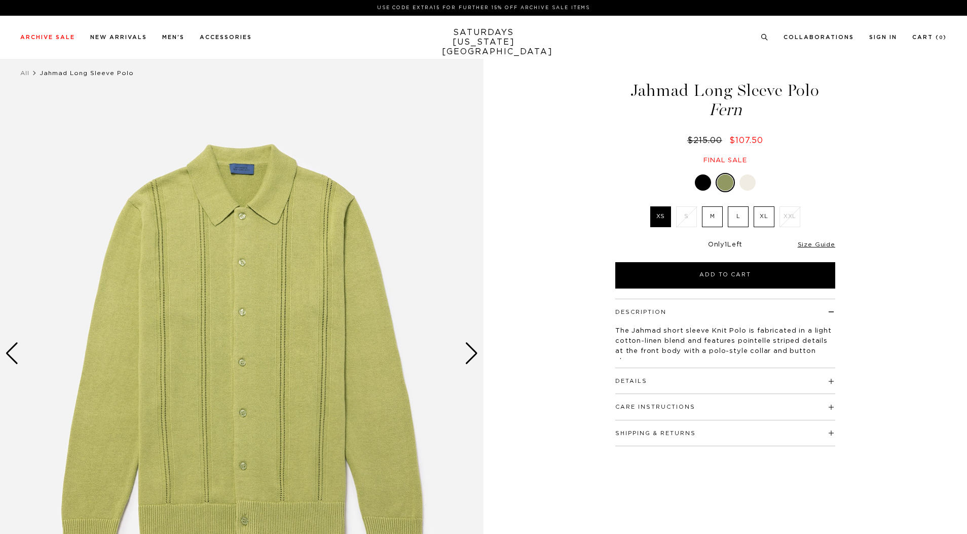
click at [469, 351] on div "Next slide" at bounding box center [472, 353] width 14 height 22
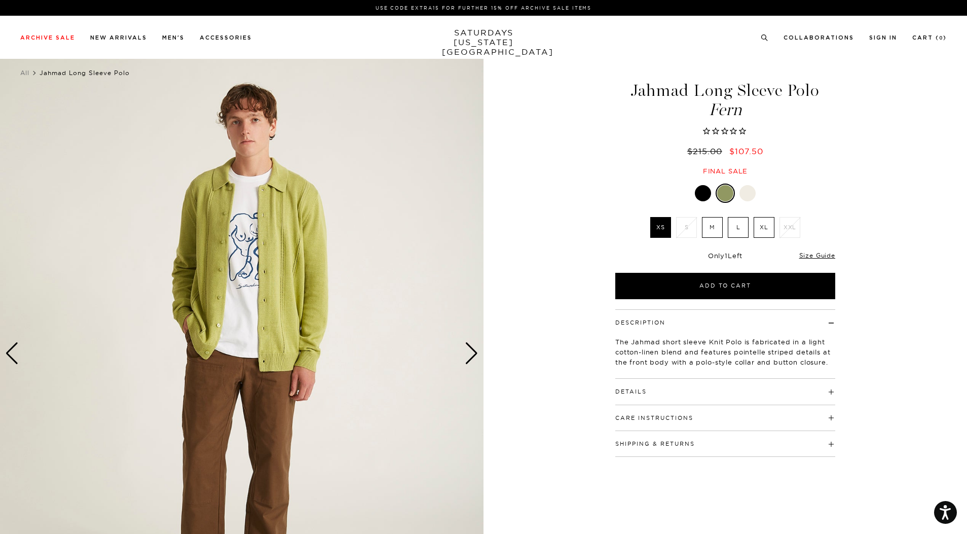
click at [469, 352] on div "Next slide" at bounding box center [472, 353] width 14 height 22
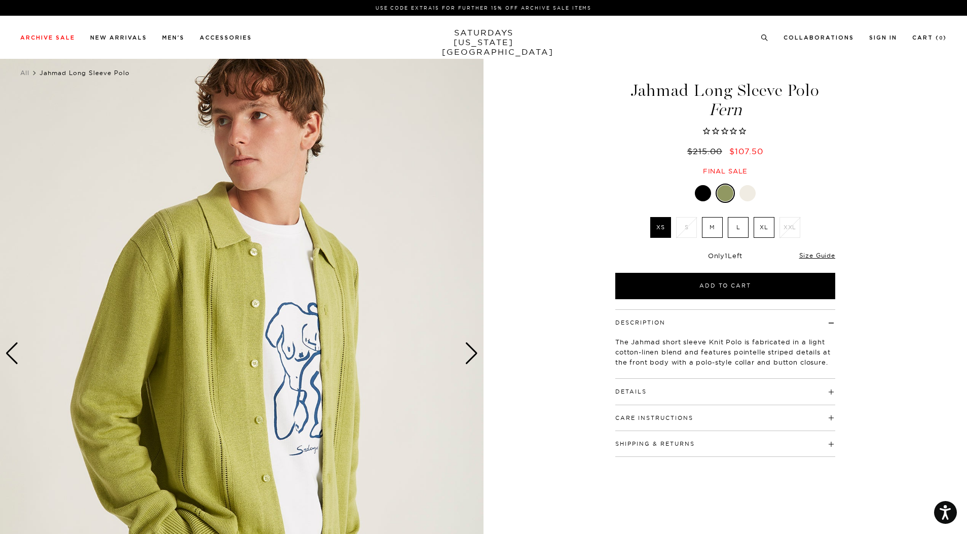
click at [469, 352] on div "Next slide" at bounding box center [472, 353] width 14 height 22
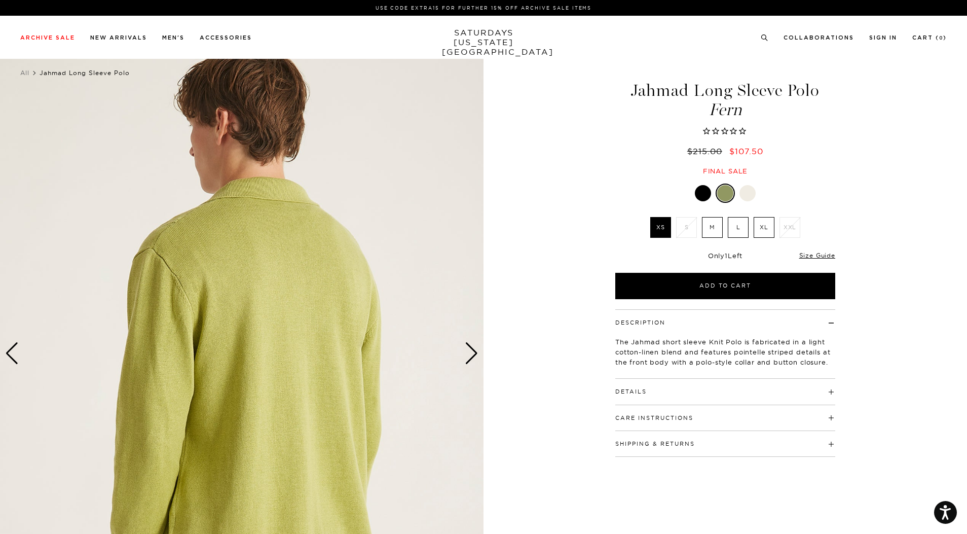
click at [469, 352] on div "Next slide" at bounding box center [472, 353] width 14 height 22
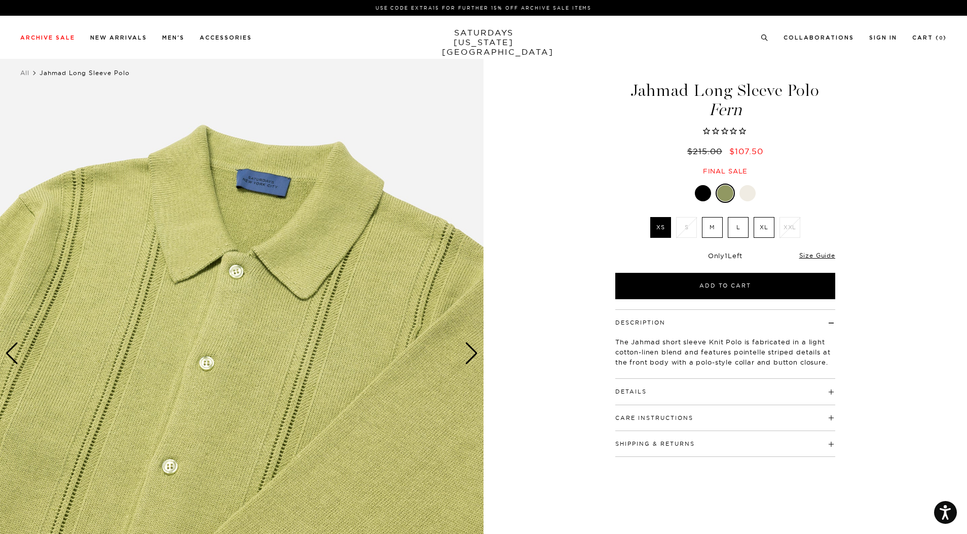
click at [469, 352] on div "Next slide" at bounding box center [472, 353] width 14 height 22
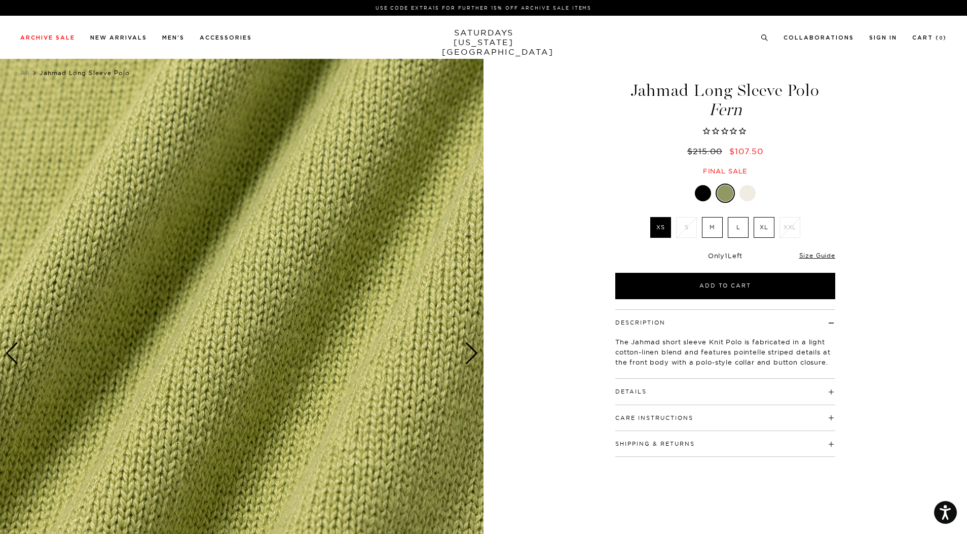
click at [469, 352] on div "Next slide" at bounding box center [472, 353] width 14 height 22
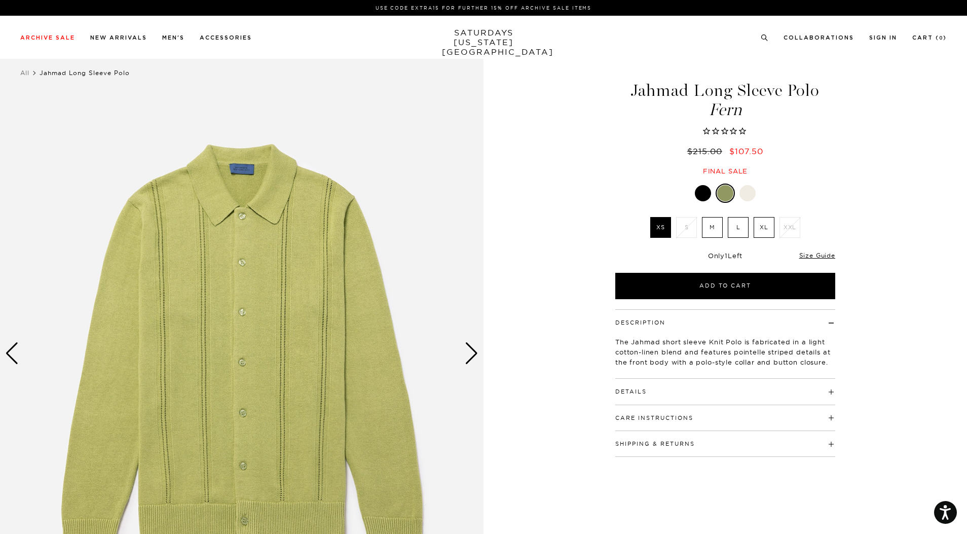
click at [472, 349] on div "Next slide" at bounding box center [472, 353] width 14 height 22
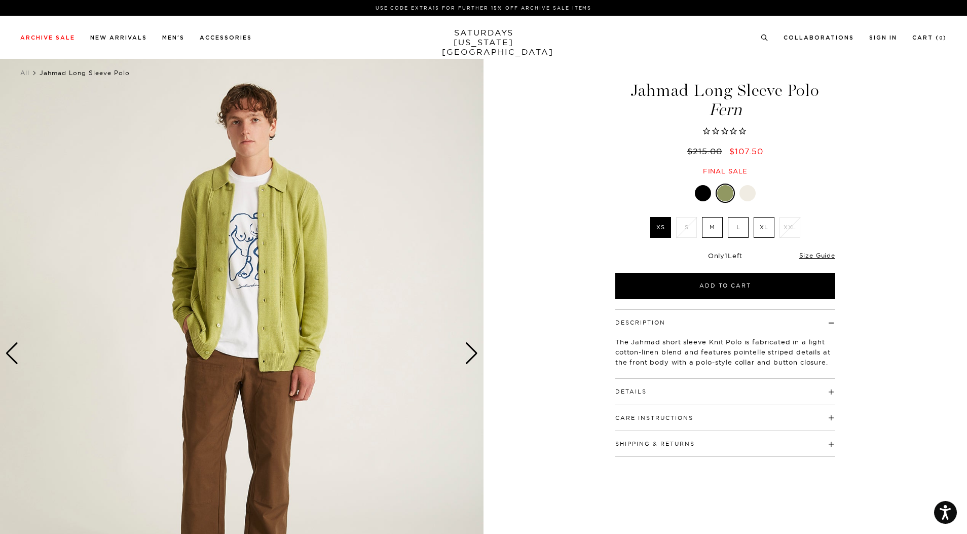
click at [748, 196] on div at bounding box center [748, 193] width 16 height 16
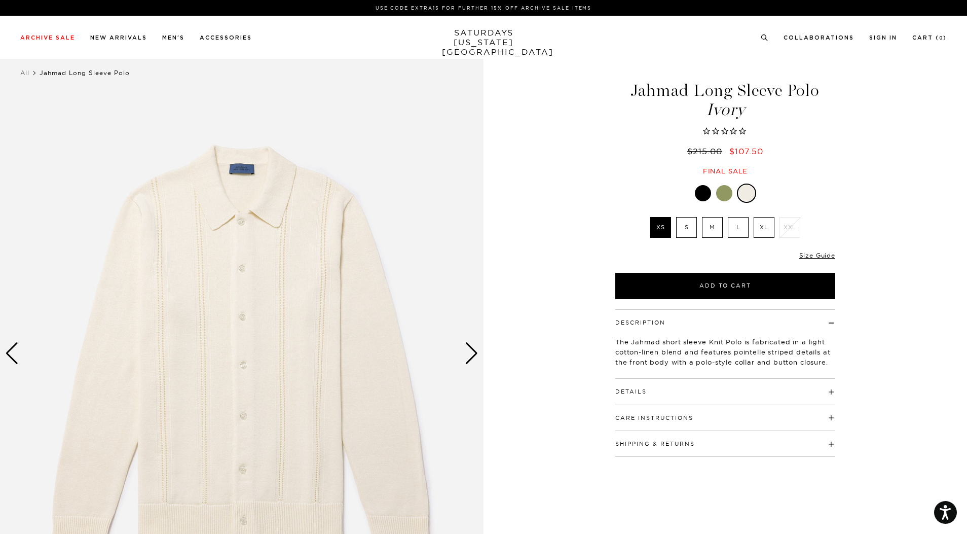
click at [471, 351] on div "Next slide" at bounding box center [472, 353] width 14 height 22
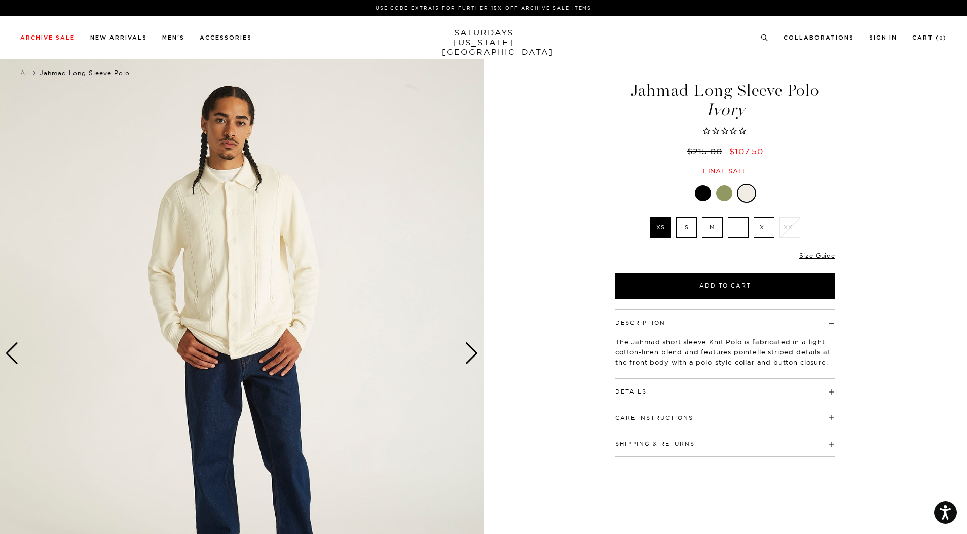
click at [471, 351] on div "Next slide" at bounding box center [472, 353] width 14 height 22
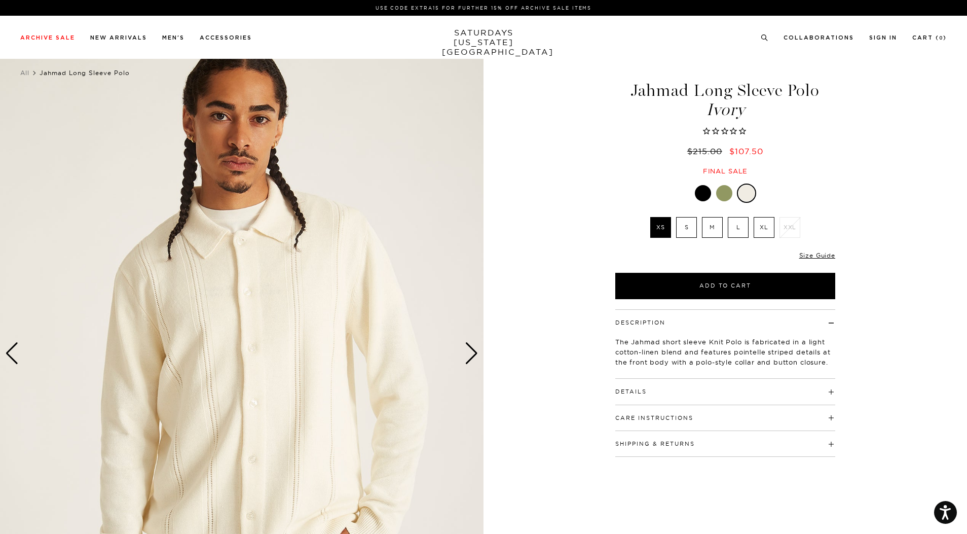
click at [471, 351] on div "Next slide" at bounding box center [472, 353] width 14 height 22
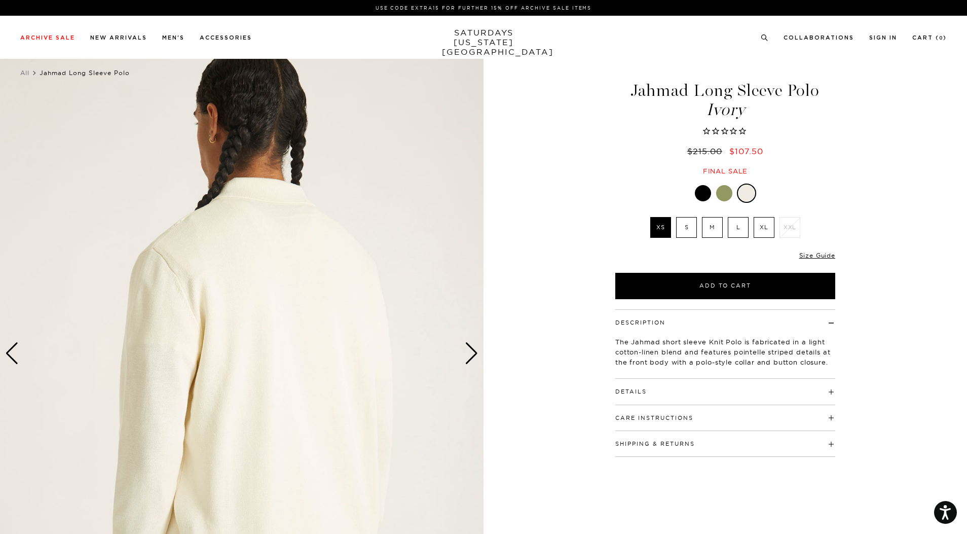
click at [471, 351] on div "Next slide" at bounding box center [472, 353] width 14 height 22
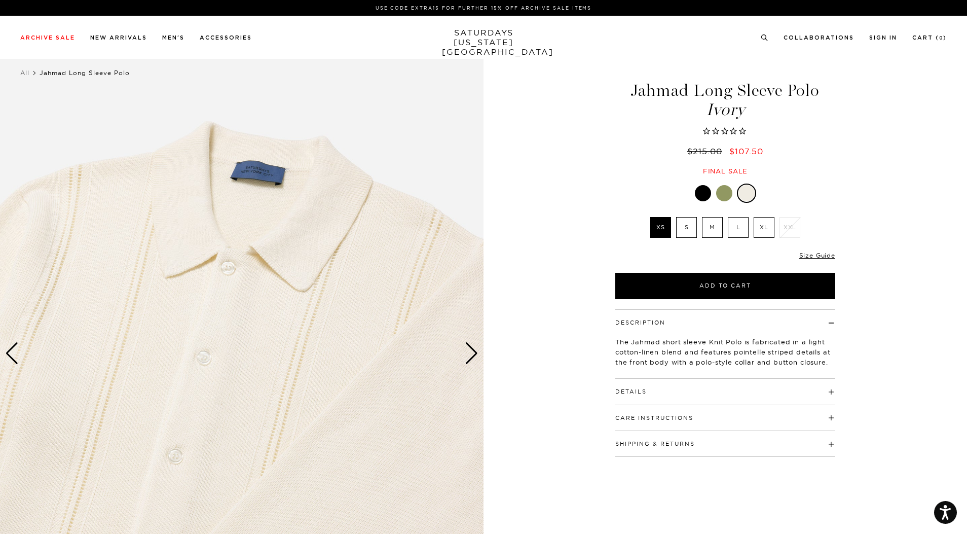
click at [471, 351] on div "Next slide" at bounding box center [472, 353] width 14 height 22
